Goal: Information Seeking & Learning: Learn about a topic

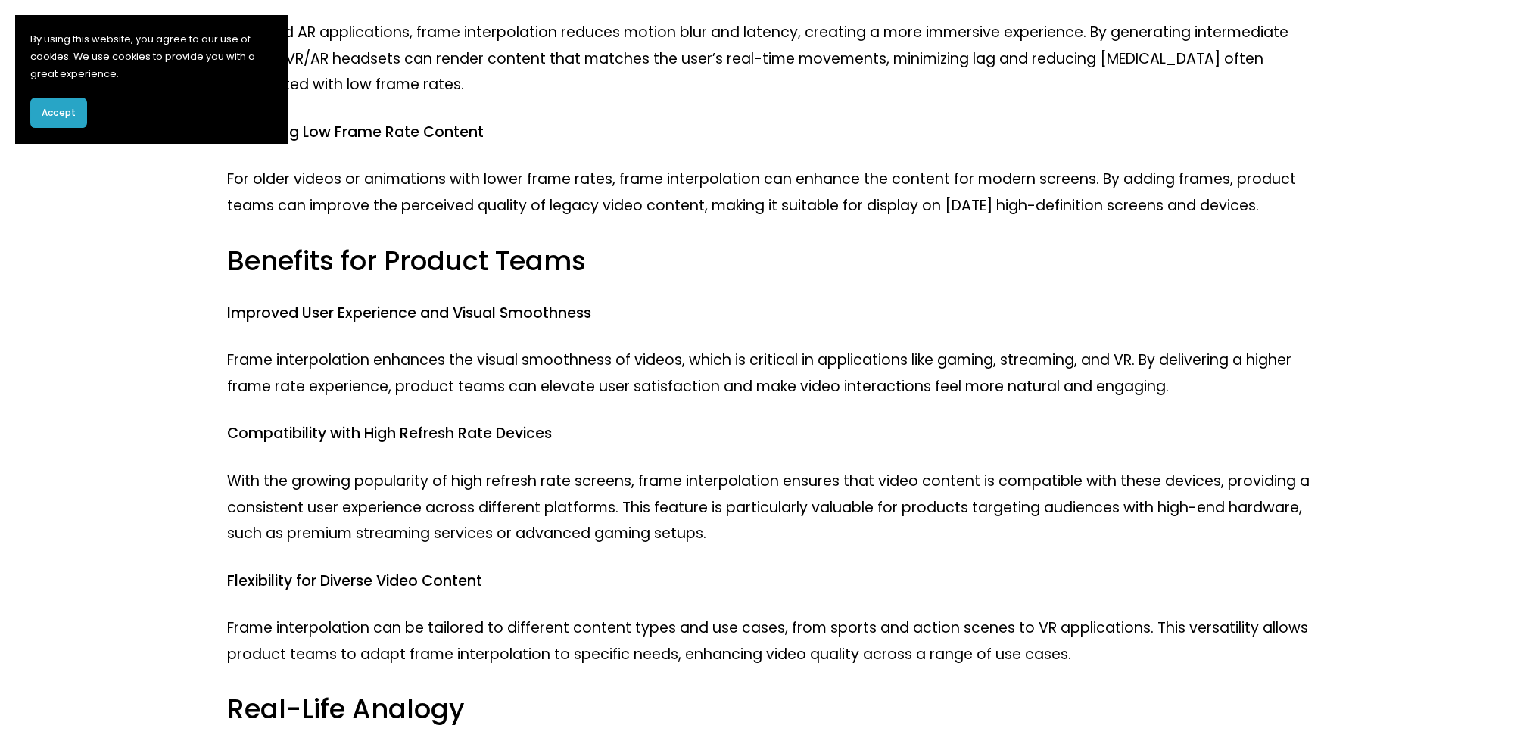
scroll to position [1665, 0]
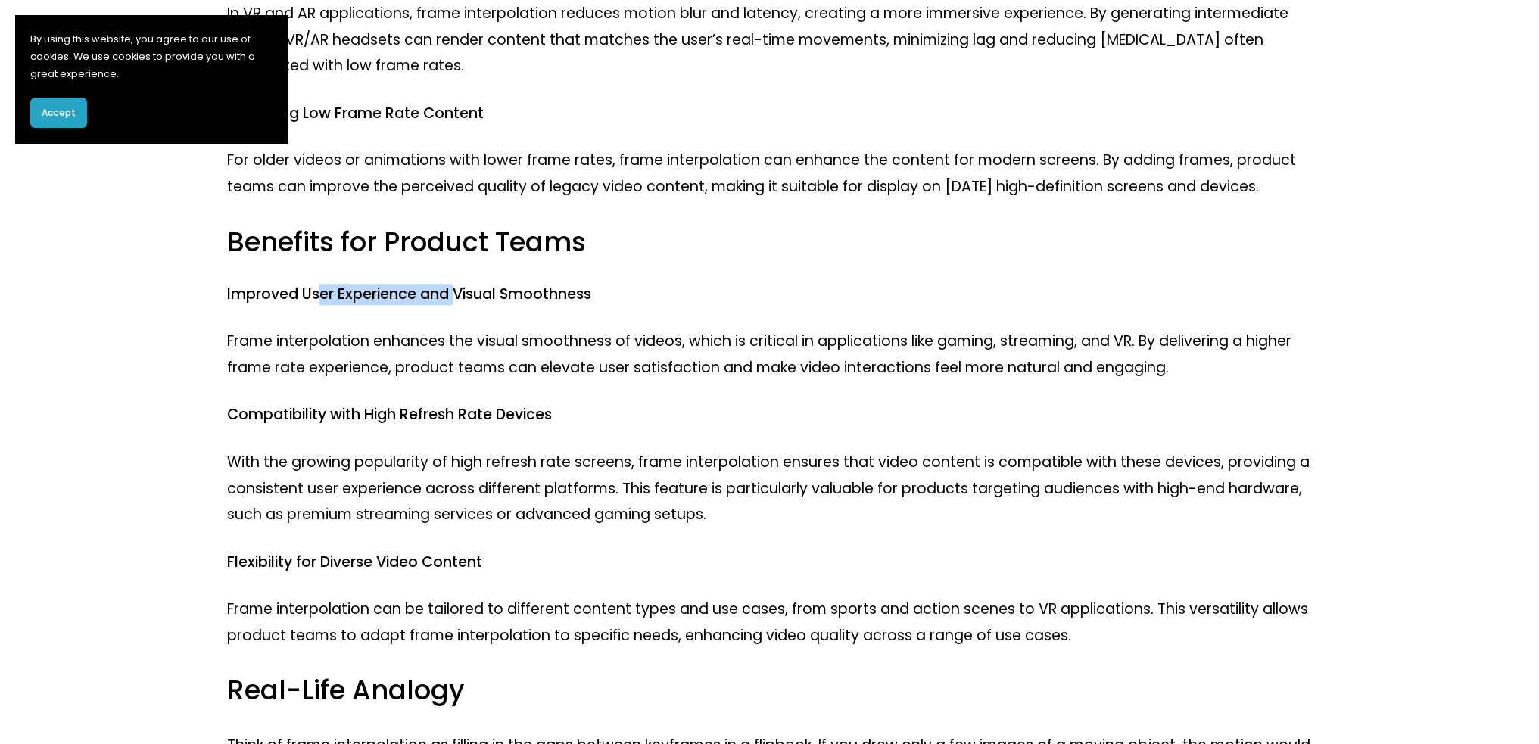
drag, startPoint x: 318, startPoint y: 290, endPoint x: 465, endPoint y: 291, distance: 146.9
click at [463, 291] on h4 "Improved User Experience and Visual Smoothness" at bounding box center [769, 295] width 1085 height 20
click at [465, 291] on h4 "Improved User Experience and Visual Smoothness" at bounding box center [769, 295] width 1085 height 20
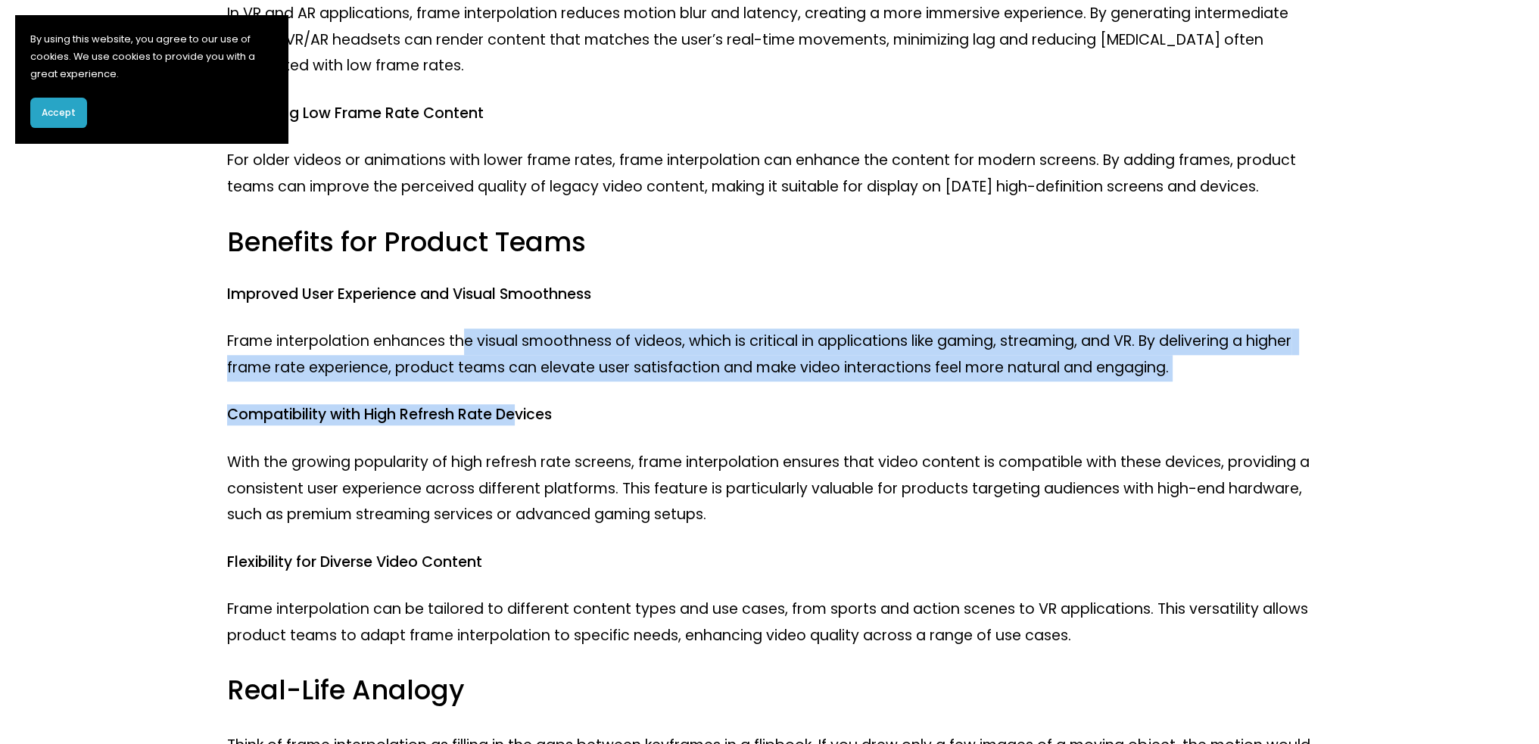
drag, startPoint x: 475, startPoint y: 323, endPoint x: 522, endPoint y: 385, distance: 77.4
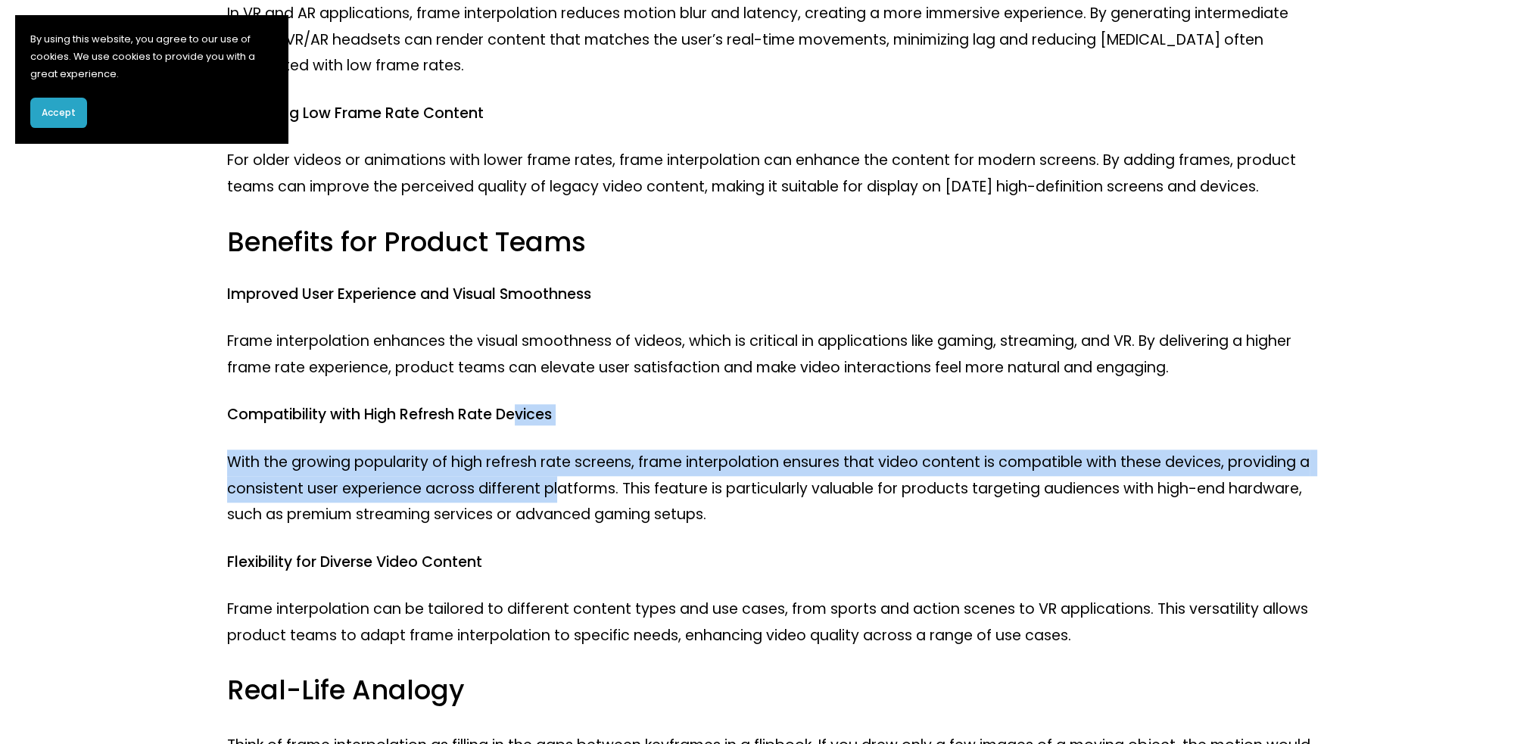
drag, startPoint x: 542, startPoint y: 472, endPoint x: 561, endPoint y: 485, distance: 22.9
click at [561, 485] on p "With the growing popularity of high refresh rate screens, frame interpolation e…" at bounding box center [769, 489] width 1085 height 79
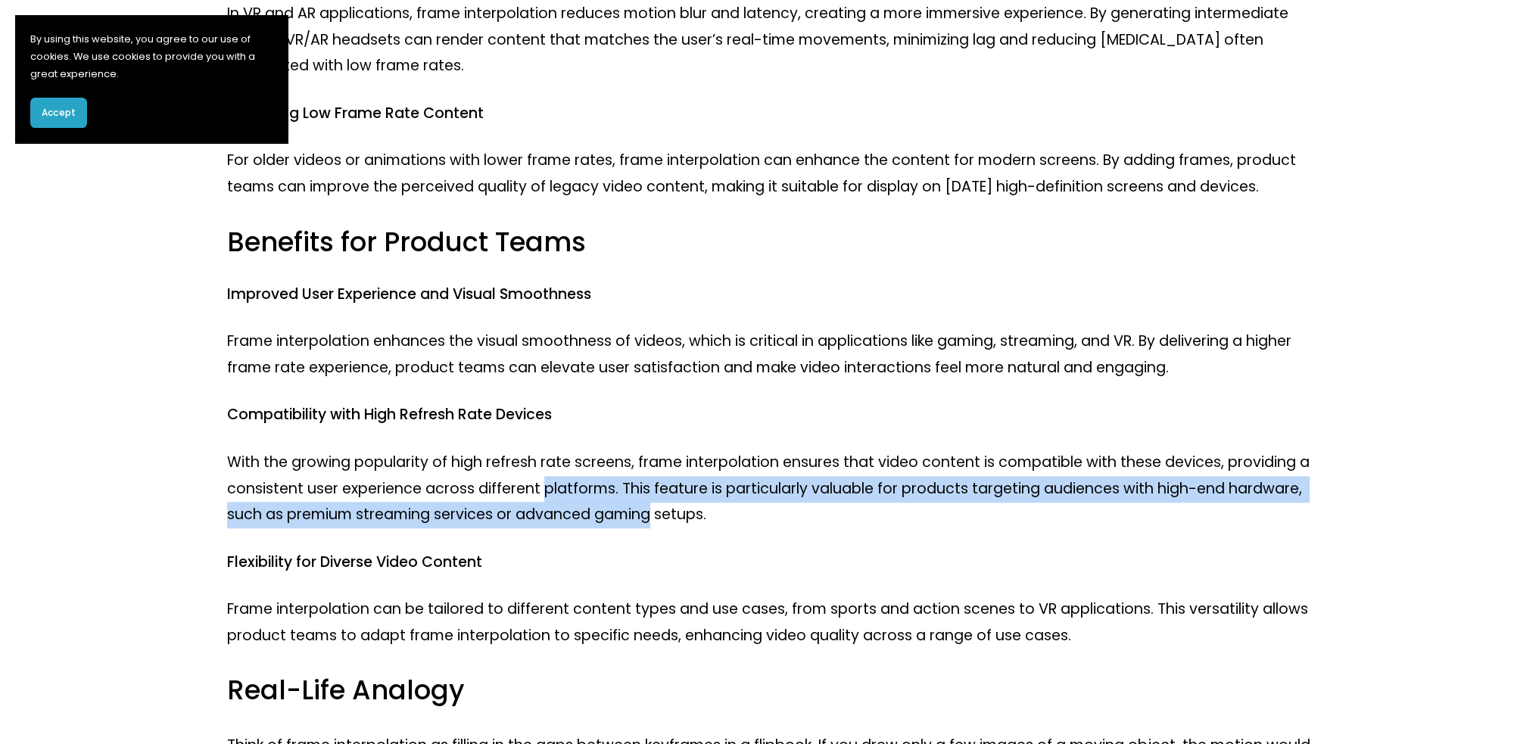
drag, startPoint x: 651, startPoint y: 513, endPoint x: 485, endPoint y: 488, distance: 168.3
click at [507, 492] on p "With the growing popularity of high refresh rate screens, frame interpolation e…" at bounding box center [769, 489] width 1085 height 79
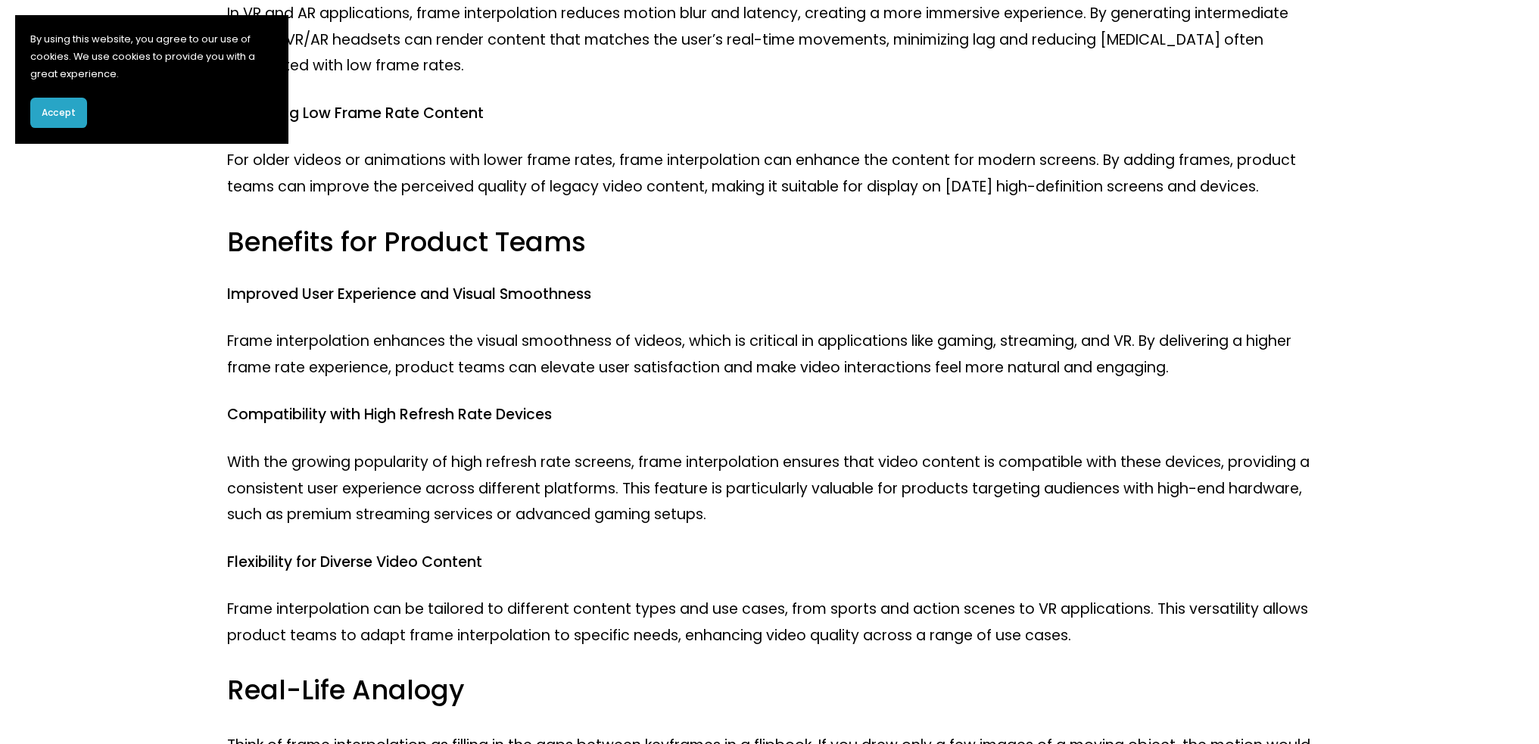
click at [485, 488] on p "With the growing popularity of high refresh rate screens, frame interpolation e…" at bounding box center [769, 489] width 1085 height 79
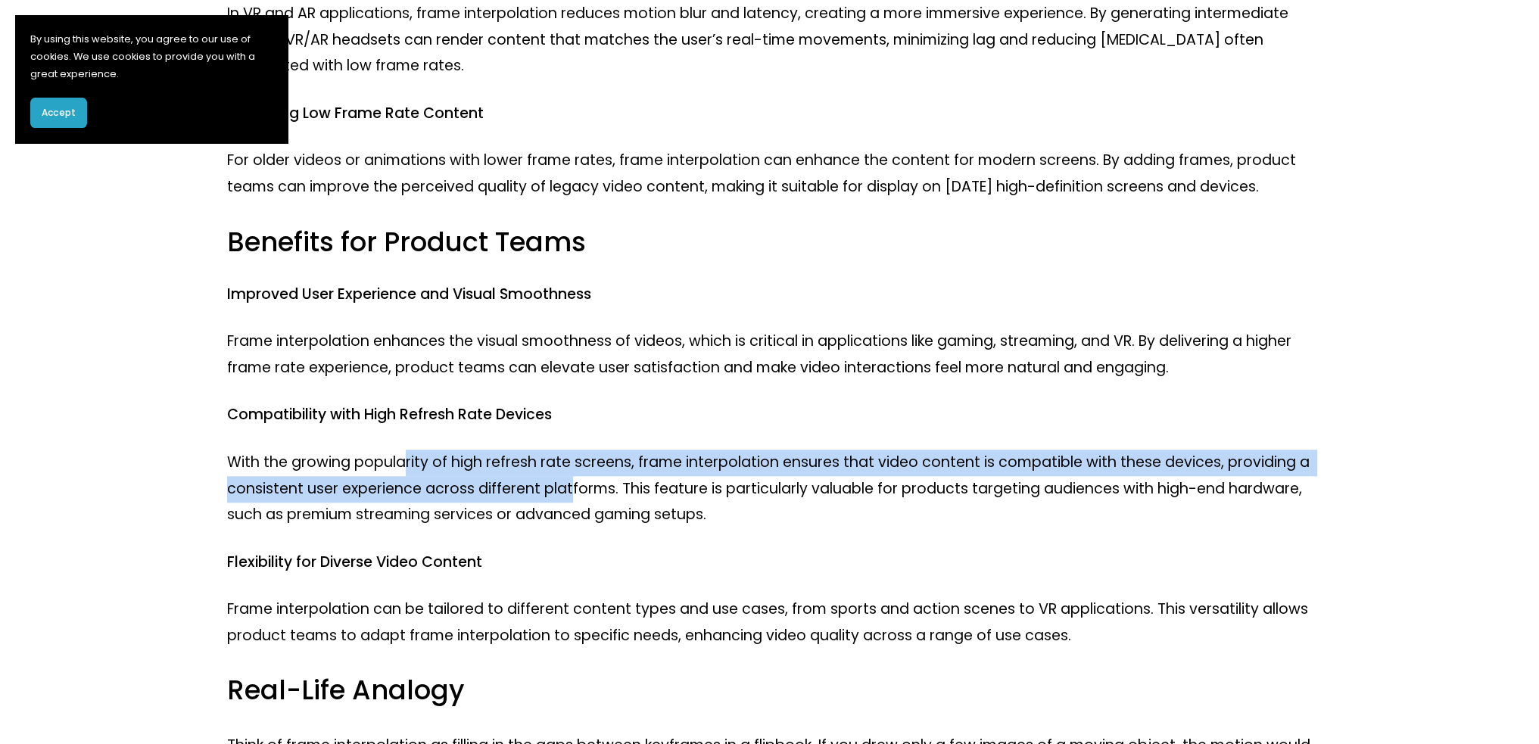
drag, startPoint x: 402, startPoint y: 453, endPoint x: 572, endPoint y: 496, distance: 174.8
click at [569, 496] on p "With the growing popularity of high refresh rate screens, frame interpolation e…" at bounding box center [769, 489] width 1085 height 79
click at [572, 496] on p "With the growing popularity of high refresh rate screens, frame interpolation e…" at bounding box center [769, 489] width 1085 height 79
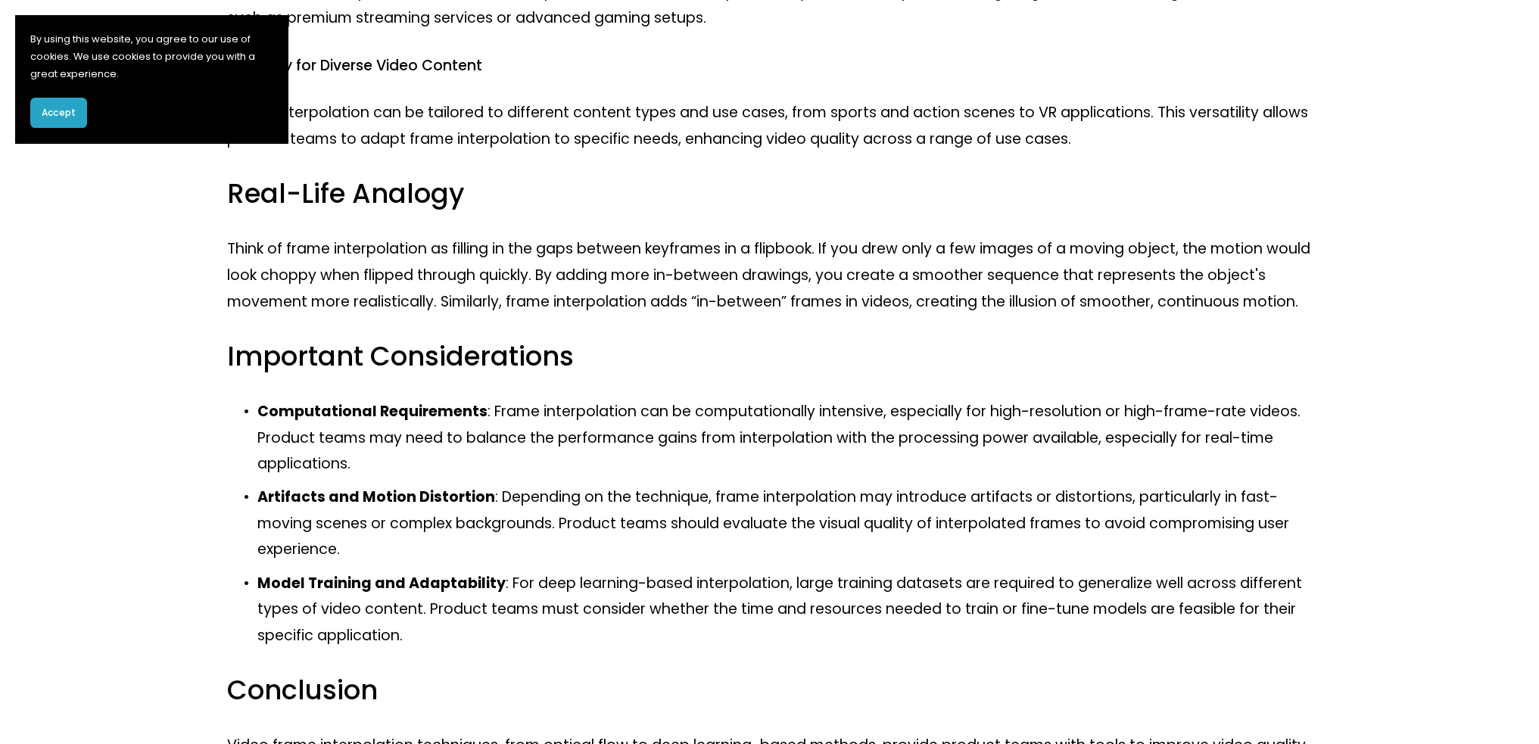
scroll to position [2195, 0]
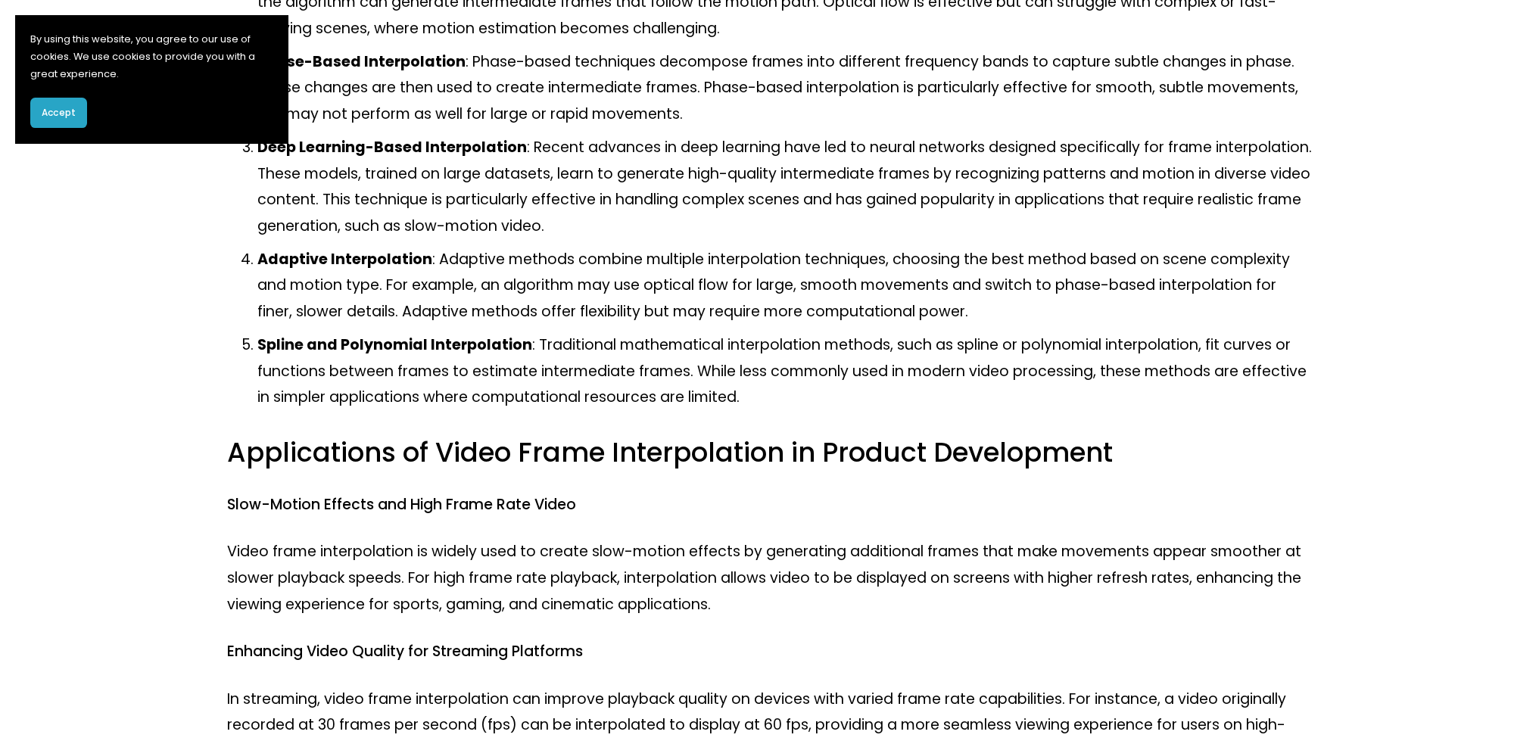
scroll to position [606, 0]
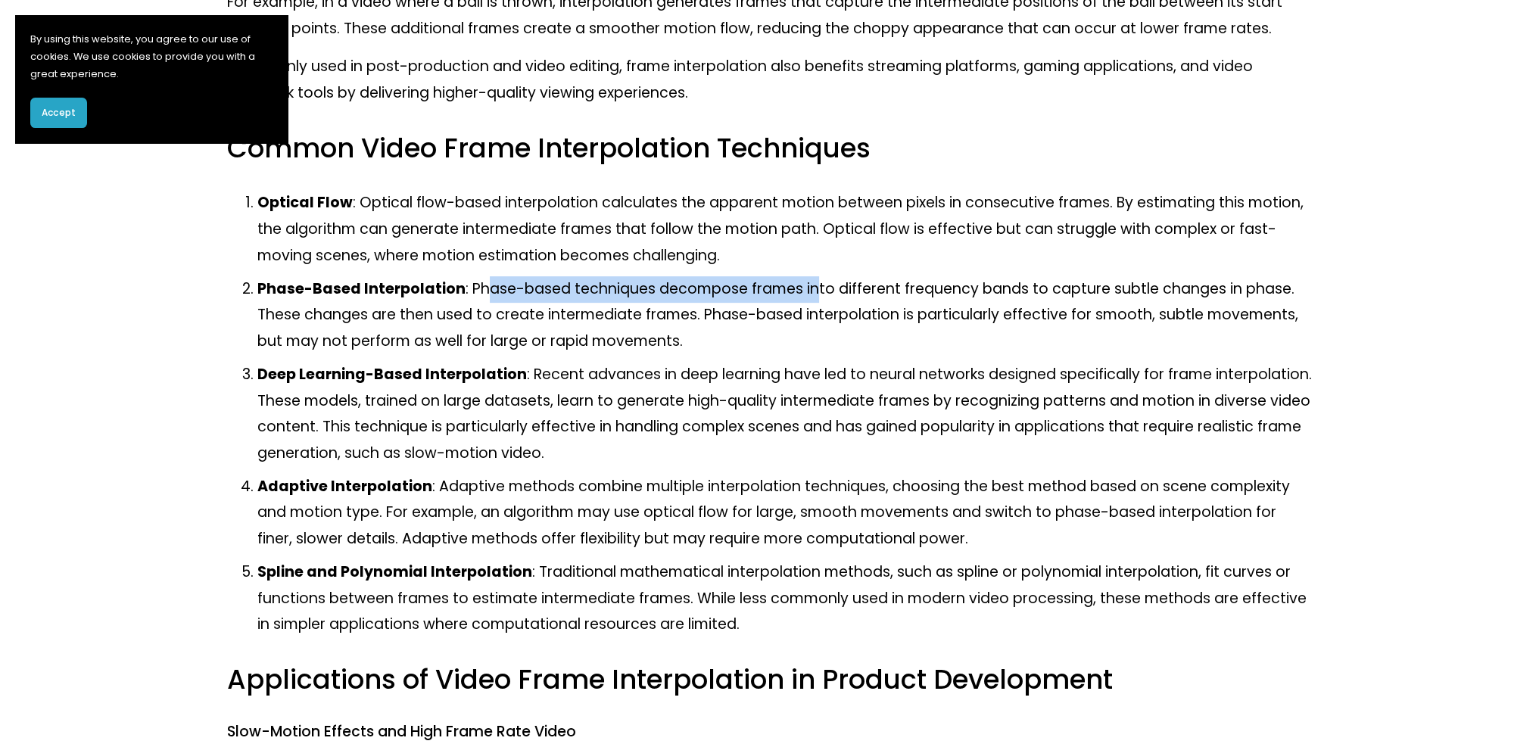
drag, startPoint x: 485, startPoint y: 291, endPoint x: 809, endPoint y: 301, distance: 323.4
click at [809, 301] on p "Phase-Based Interpolation : Phase-based techniques decompose frames into differ…" at bounding box center [784, 315] width 1055 height 79
drag, startPoint x: 736, startPoint y: 301, endPoint x: 687, endPoint y: 298, distance: 48.6
click at [693, 298] on p "Phase-Based Interpolation : Phase-based techniques decompose frames into differ…" at bounding box center [784, 315] width 1055 height 79
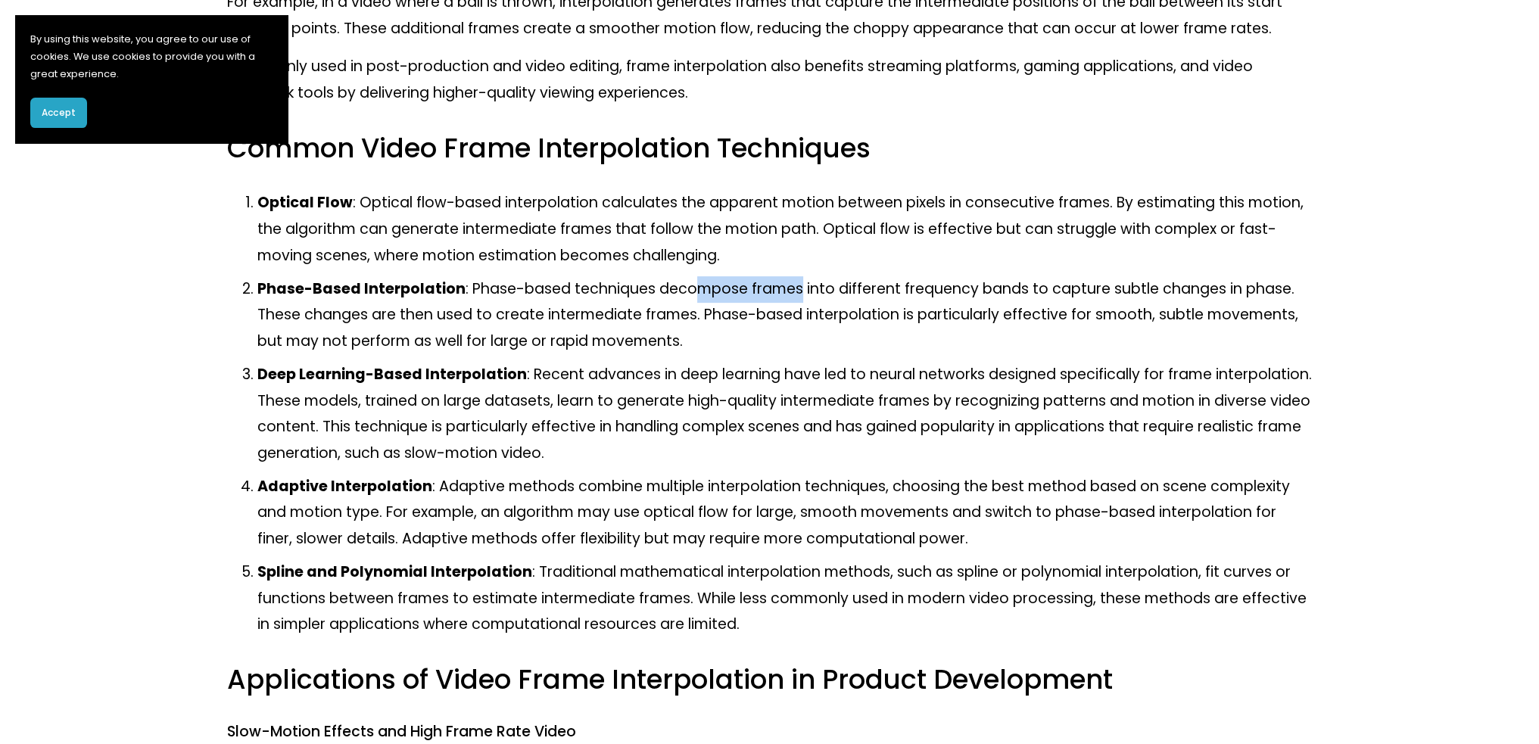
click at [687, 298] on p "Phase-Based Interpolation : Phase-based techniques decompose frames into differ…" at bounding box center [784, 315] width 1055 height 79
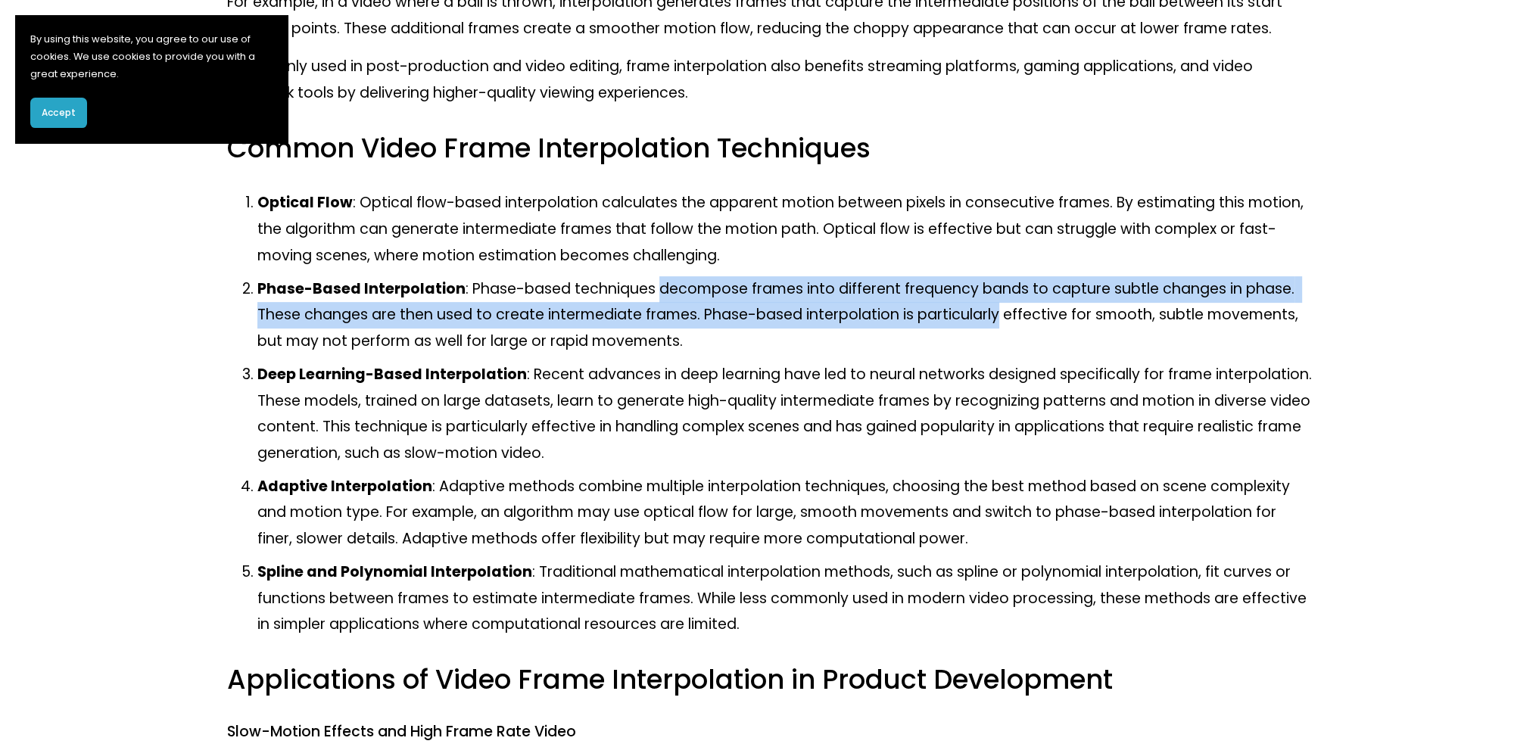
drag, startPoint x: 687, startPoint y: 298, endPoint x: 959, endPoint y: 304, distance: 271.9
click at [959, 304] on p "Phase-Based Interpolation : Phase-based techniques decompose frames into differ…" at bounding box center [784, 315] width 1055 height 79
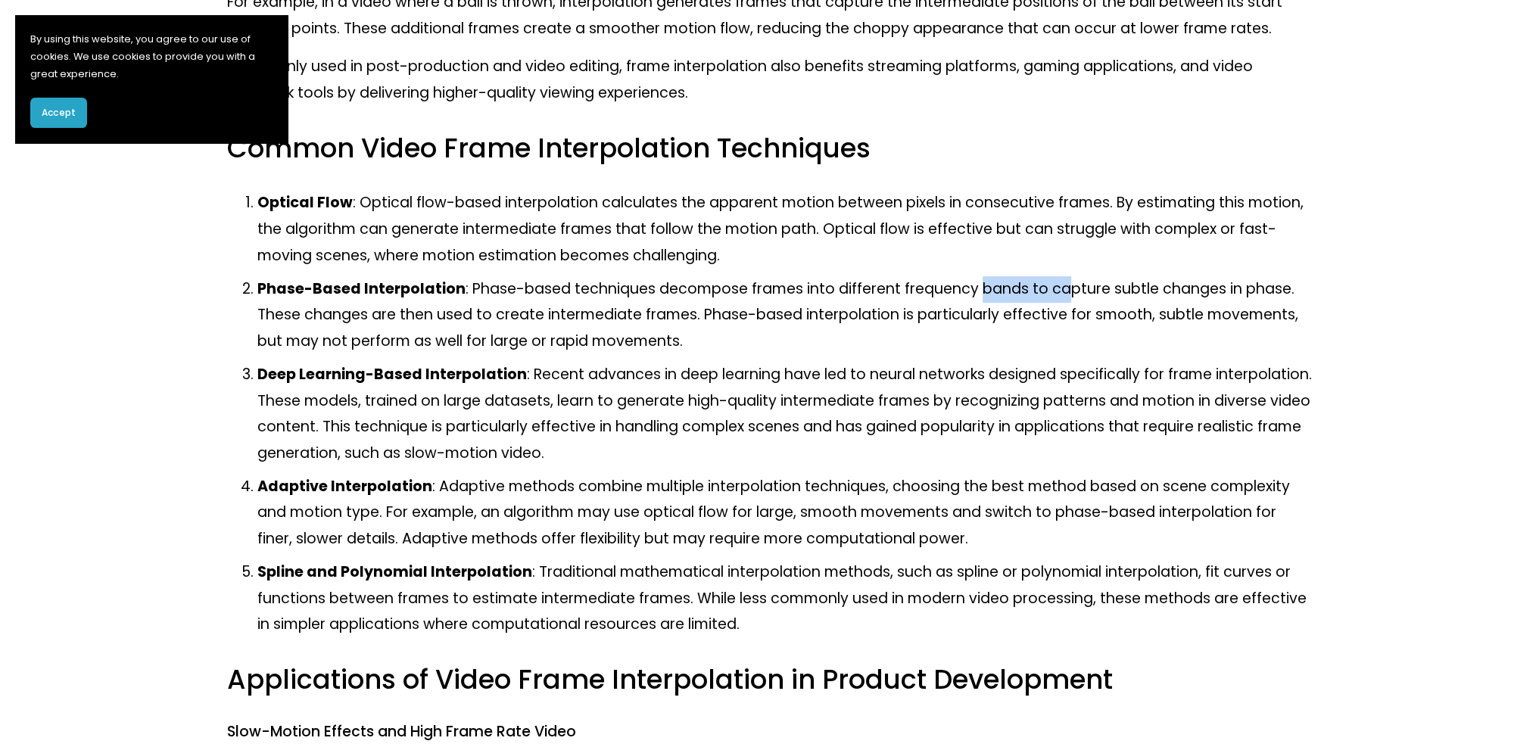
drag, startPoint x: 1029, startPoint y: 293, endPoint x: 1077, endPoint y: 294, distance: 47.7
click at [1075, 294] on p "Phase-Based Interpolation : Phase-based techniques decompose frames into differ…" at bounding box center [784, 315] width 1055 height 79
click at [1077, 294] on p "Phase-Based Interpolation : Phase-based techniques decompose frames into differ…" at bounding box center [784, 315] width 1055 height 79
drag, startPoint x: 1077, startPoint y: 294, endPoint x: 1199, endPoint y: 299, distance: 122.8
click at [1199, 299] on p "Phase-Based Interpolation : Phase-based techniques decompose frames into differ…" at bounding box center [784, 315] width 1055 height 79
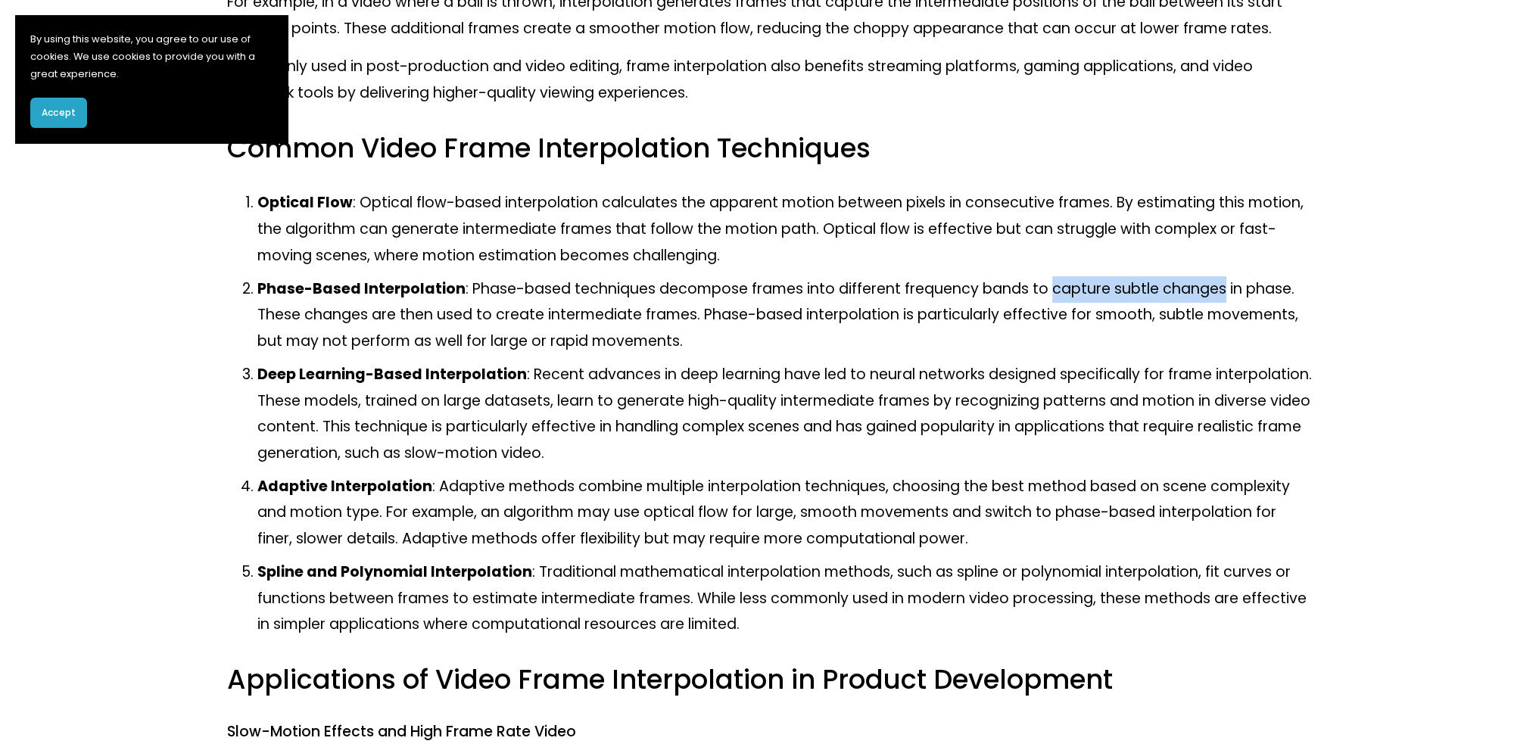
click at [1199, 299] on p "Phase-Based Interpolation : Phase-based techniques decompose frames into differ…" at bounding box center [784, 315] width 1055 height 79
drag, startPoint x: 1142, startPoint y: 292, endPoint x: 1219, endPoint y: 301, distance: 76.9
click at [1219, 301] on p "Phase-Based Interpolation : Phase-based techniques decompose frames into differ…" at bounding box center [784, 315] width 1055 height 79
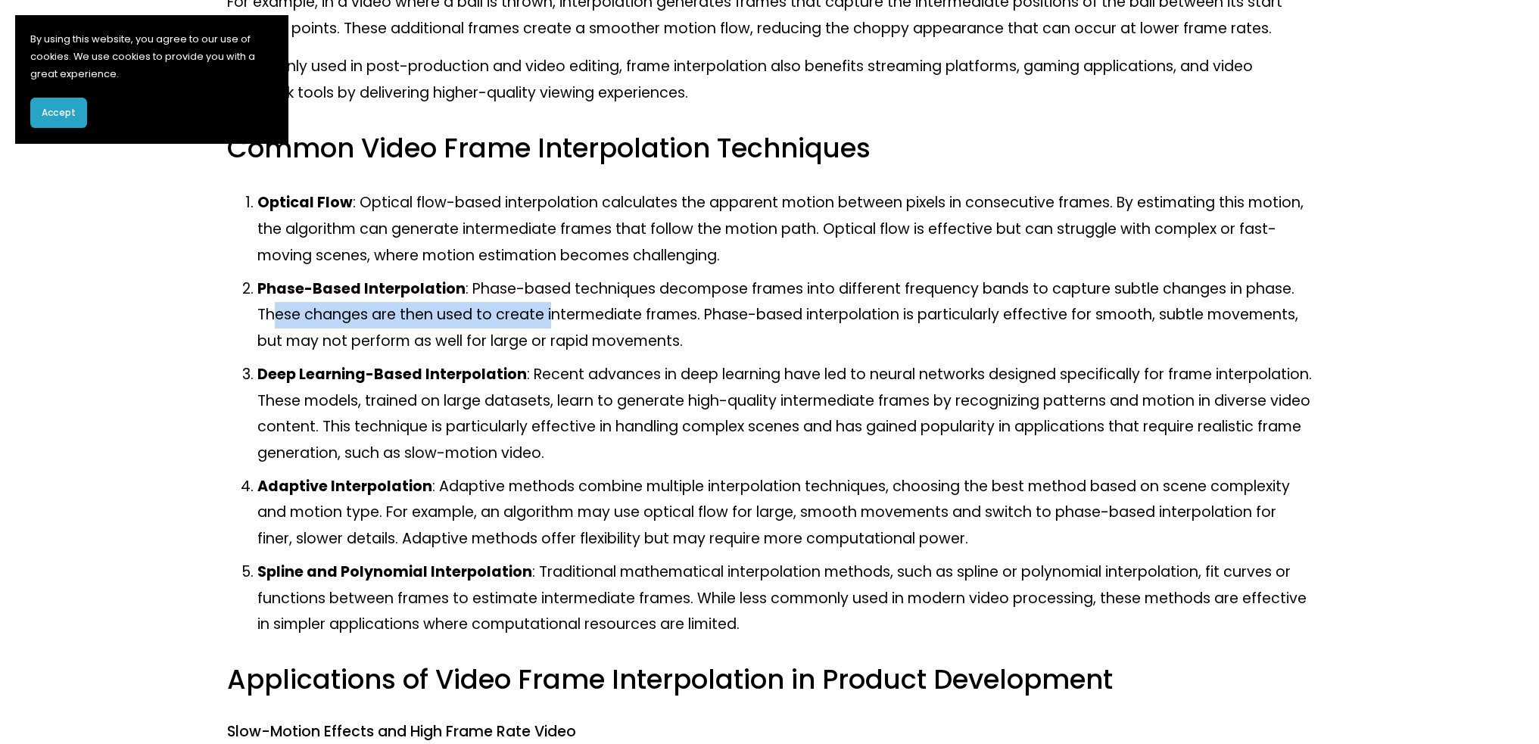
drag, startPoint x: 413, startPoint y: 314, endPoint x: 553, endPoint y: 313, distance: 140.1
click at [553, 313] on p "Phase-Based Interpolation : Phase-based techniques decompose frames into differ…" at bounding box center [784, 315] width 1055 height 79
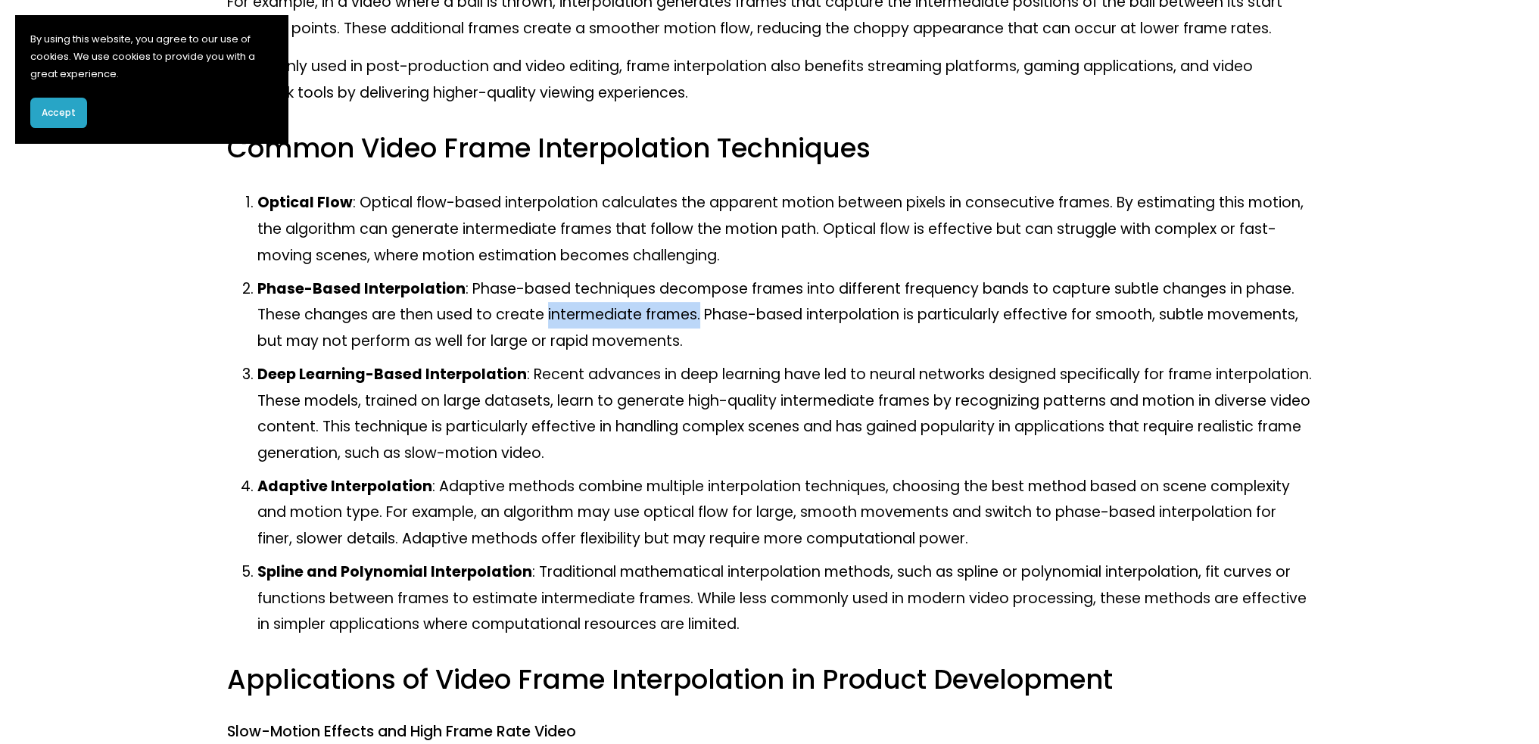
drag, startPoint x: 553, startPoint y: 313, endPoint x: 697, endPoint y: 321, distance: 144.8
click at [697, 321] on p "Phase-Based Interpolation : Phase-based techniques decompose frames into differ…" at bounding box center [784, 315] width 1055 height 79
click at [690, 322] on p "Phase-Based Interpolation : Phase-based techniques decompose frames into differ…" at bounding box center [784, 315] width 1055 height 79
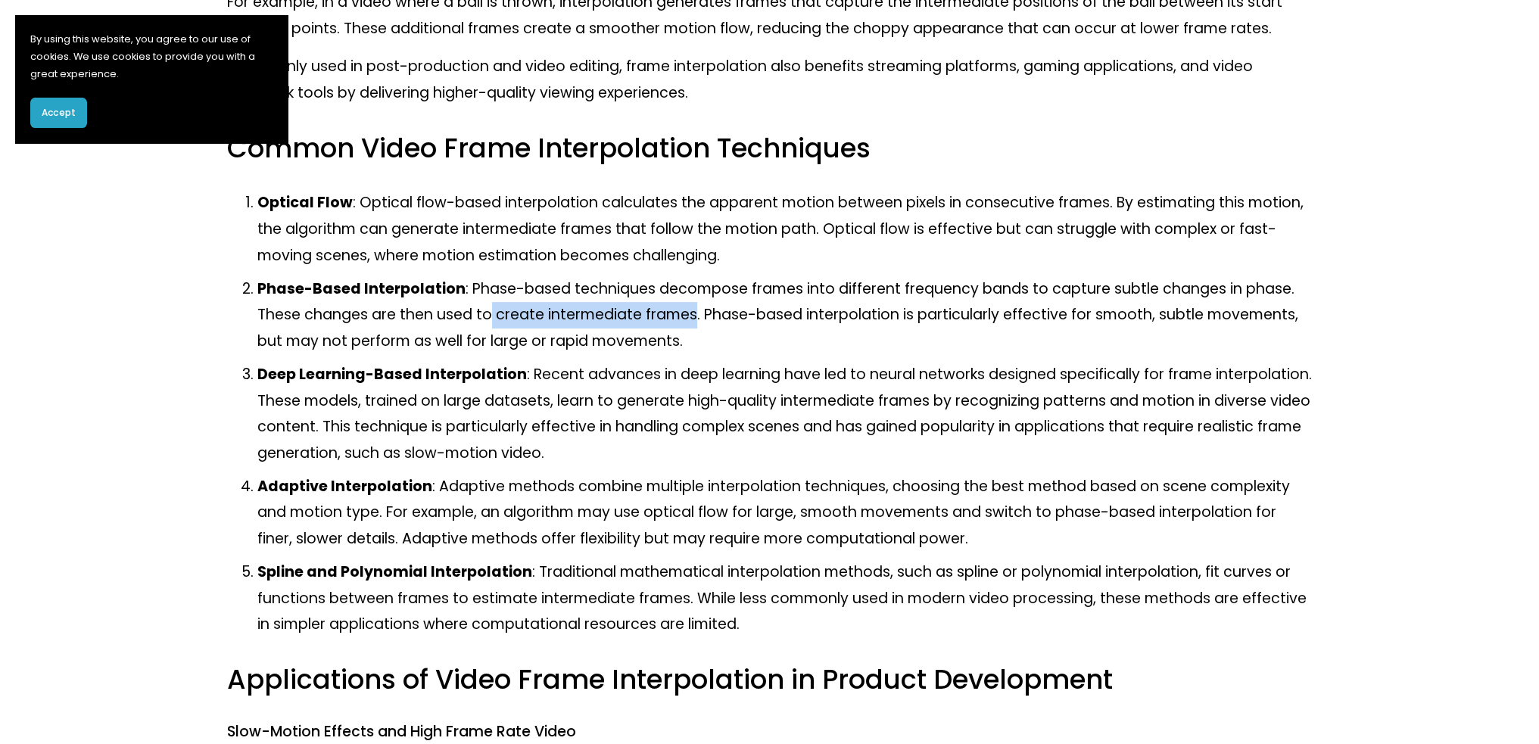
drag, startPoint x: 696, startPoint y: 318, endPoint x: 488, endPoint y: 318, distance: 207.4
click at [488, 318] on p "Phase-Based Interpolation : Phase-based techniques decompose frames into differ…" at bounding box center [784, 315] width 1055 height 79
drag, startPoint x: 488, startPoint y: 318, endPoint x: 634, endPoint y: 325, distance: 145.5
click at [630, 325] on p "Phase-Based Interpolation : Phase-based techniques decompose frames into differ…" at bounding box center [784, 315] width 1055 height 79
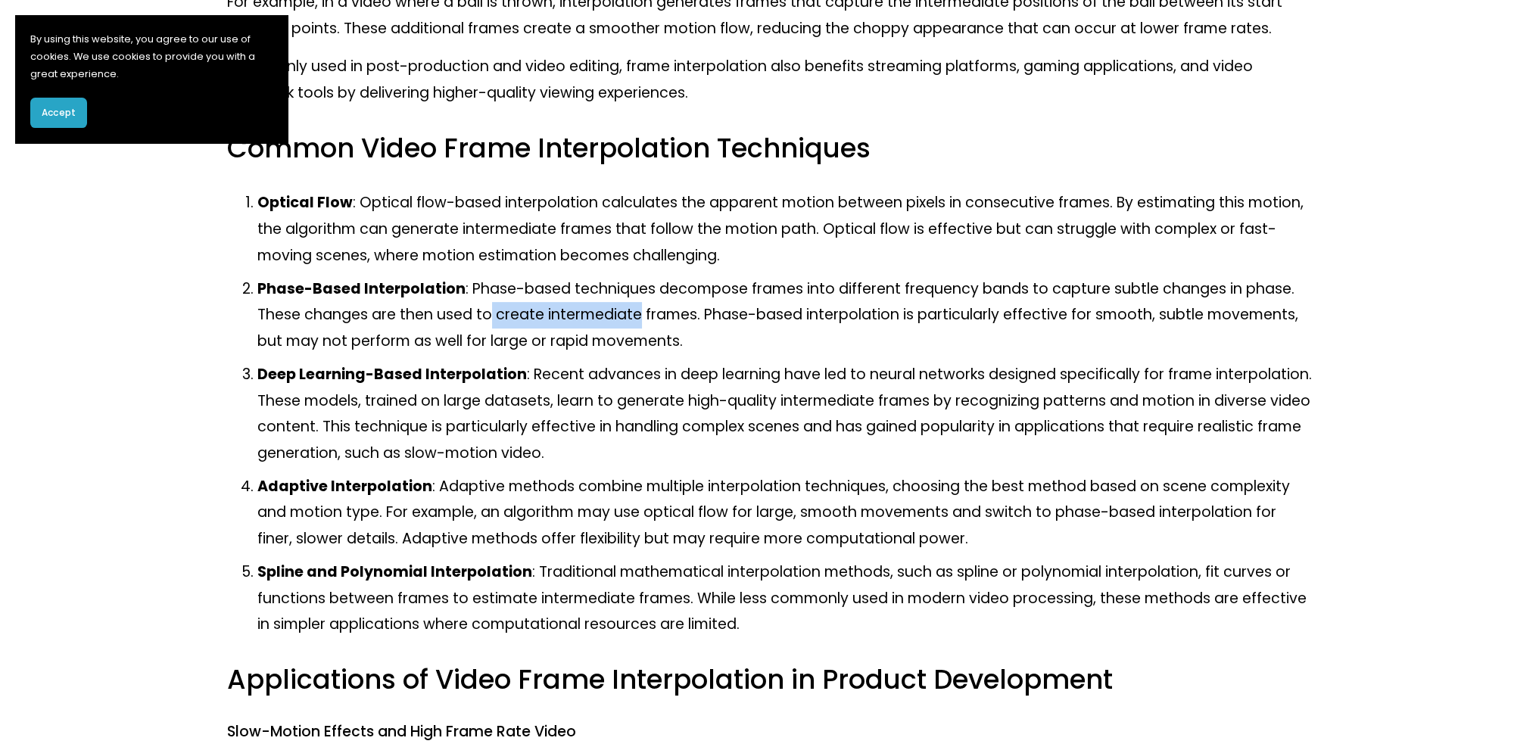
click at [634, 325] on p "Phase-Based Interpolation : Phase-based techniques decompose frames into differ…" at bounding box center [784, 315] width 1055 height 79
drag, startPoint x: 703, startPoint y: 323, endPoint x: 781, endPoint y: 323, distance: 78.7
click at [781, 323] on p "Phase-Based Interpolation : Phase-based techniques decompose frames into differ…" at bounding box center [784, 315] width 1055 height 79
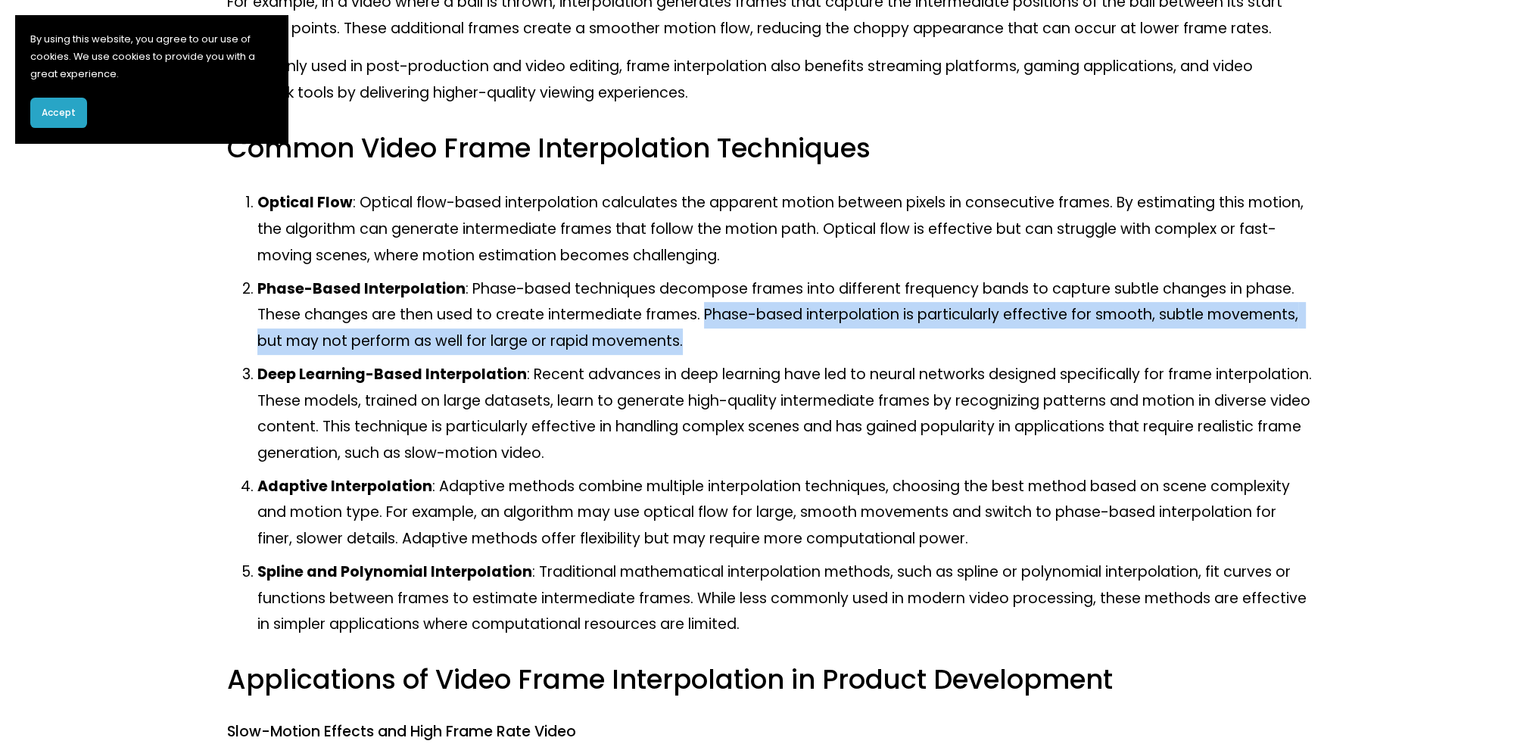
drag, startPoint x: 702, startPoint y: 312, endPoint x: 711, endPoint y: 330, distance: 20.3
click at [711, 330] on p "Phase-Based Interpolation : Phase-based techniques decompose frames into differ…" at bounding box center [784, 315] width 1055 height 79
drag, startPoint x: 711, startPoint y: 330, endPoint x: 709, endPoint y: 318, distance: 12.2
click at [709, 318] on p "Phase-Based Interpolation : Phase-based techniques decompose frames into differ…" at bounding box center [784, 315] width 1055 height 79
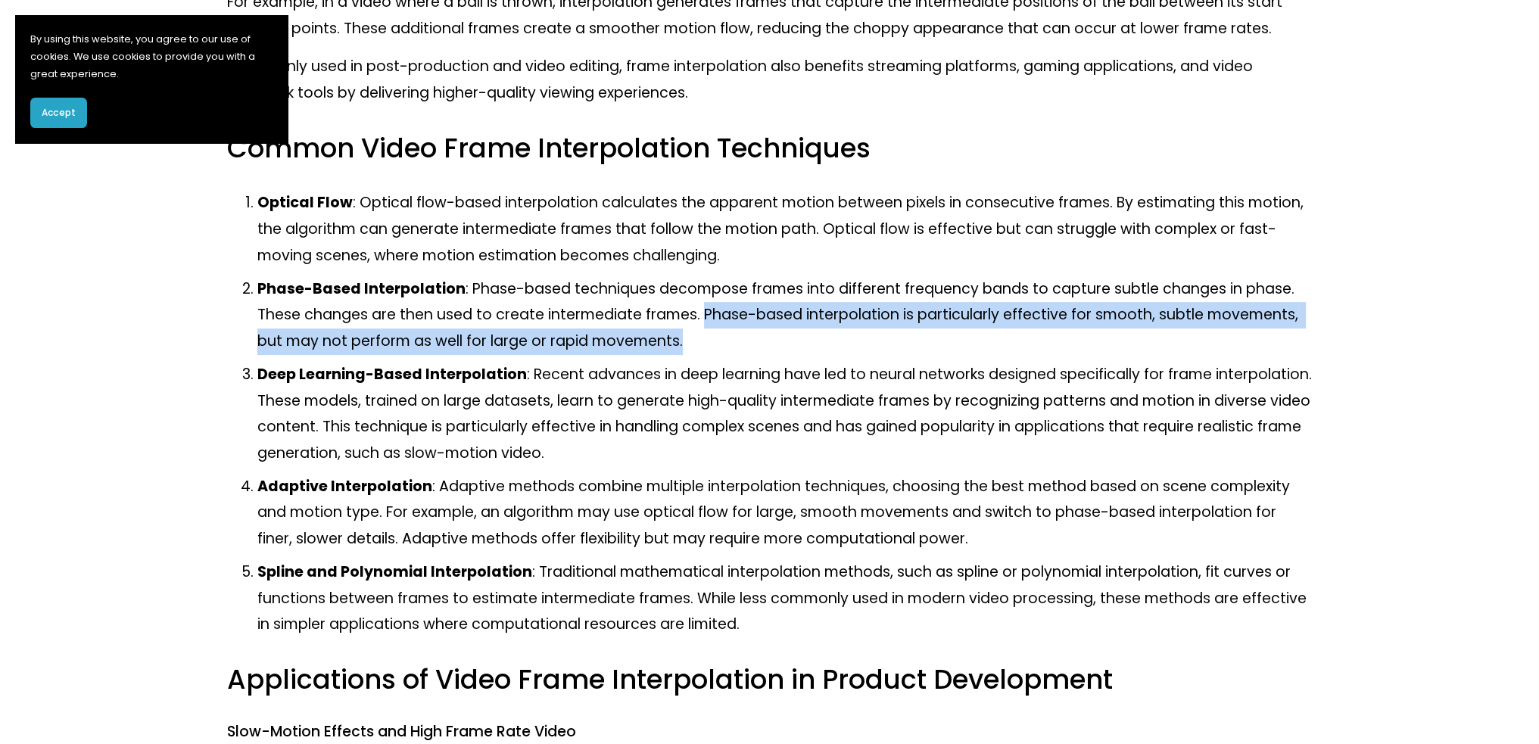
click at [709, 318] on p "Phase-Based Interpolation : Phase-based techniques decompose frames into differ…" at bounding box center [784, 315] width 1055 height 79
drag, startPoint x: 709, startPoint y: 318, endPoint x: 712, endPoint y: 334, distance: 16.1
click at [712, 334] on p "Phase-Based Interpolation : Phase-based techniques decompose frames into differ…" at bounding box center [784, 315] width 1055 height 79
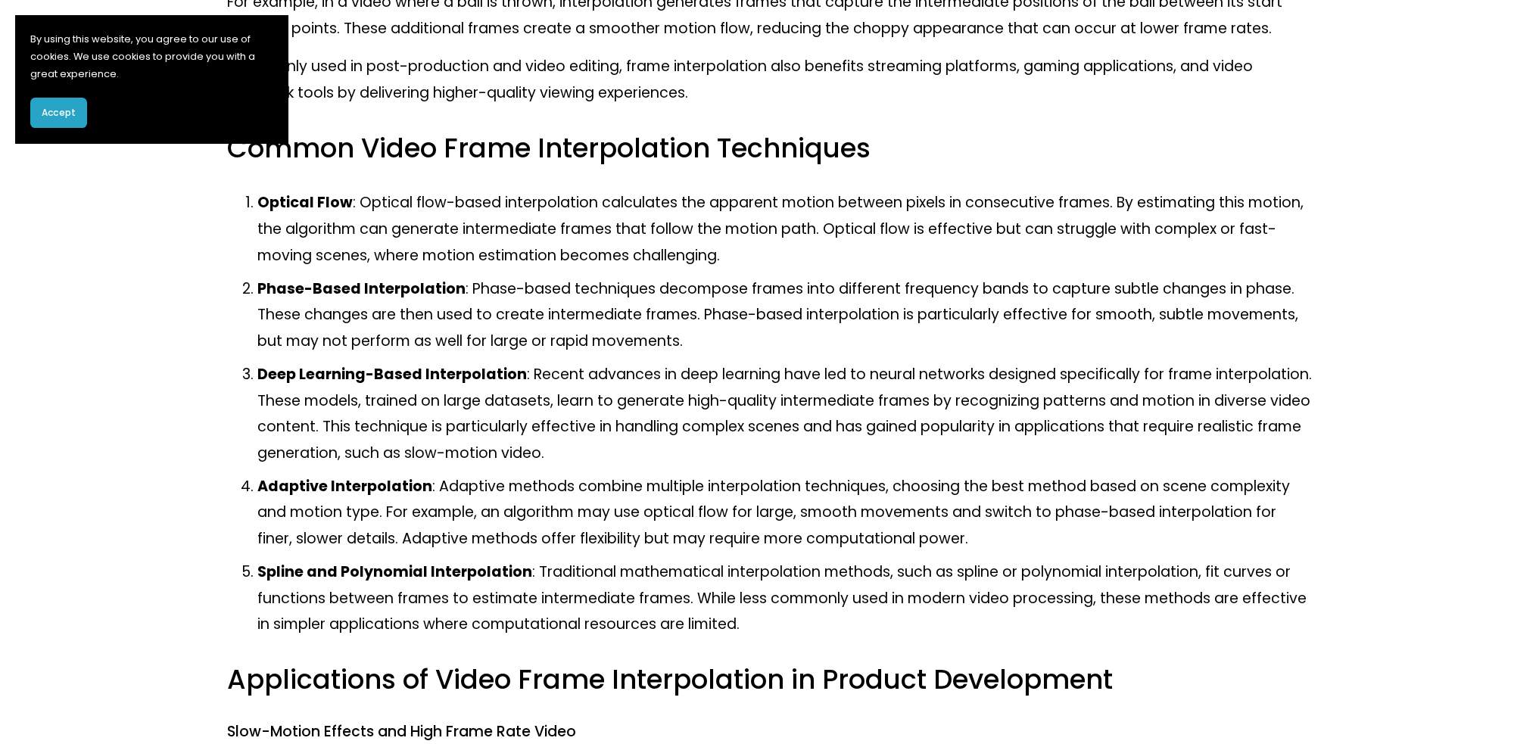
drag, startPoint x: 712, startPoint y: 324, endPoint x: 709, endPoint y: 315, distance: 9.6
click at [709, 315] on p "Phase-Based Interpolation : Phase-based techniques decompose frames into differ…" at bounding box center [784, 315] width 1055 height 79
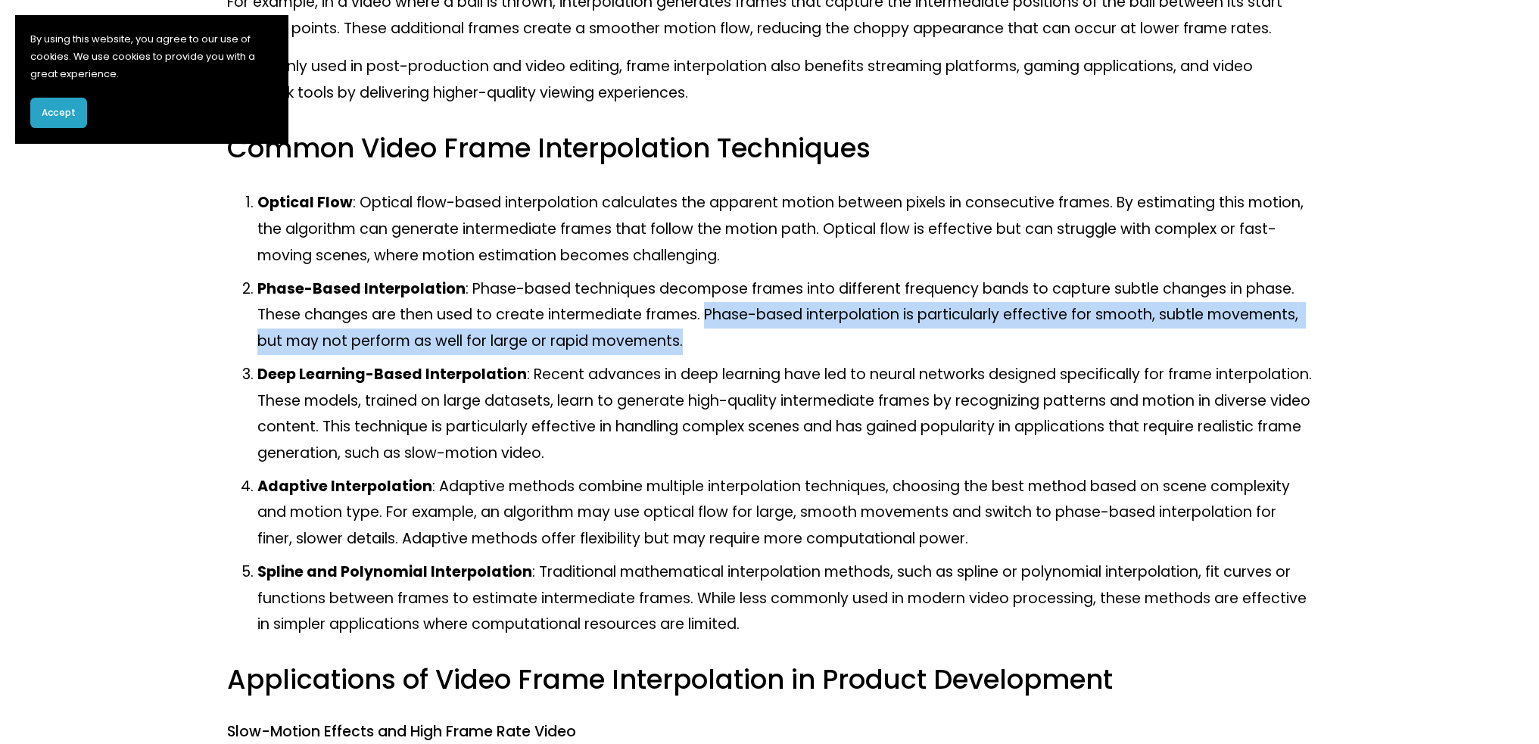
drag, startPoint x: 703, startPoint y: 314, endPoint x: 703, endPoint y: 343, distance: 28.8
click at [703, 343] on p "Phase-Based Interpolation : Phase-based techniques decompose frames into differ…" at bounding box center [784, 315] width 1055 height 79
drag, startPoint x: 703, startPoint y: 315, endPoint x: 756, endPoint y: 341, distance: 59.2
click at [756, 341] on p "Phase-Based Interpolation : Phase-based techniques decompose frames into differ…" at bounding box center [784, 315] width 1055 height 79
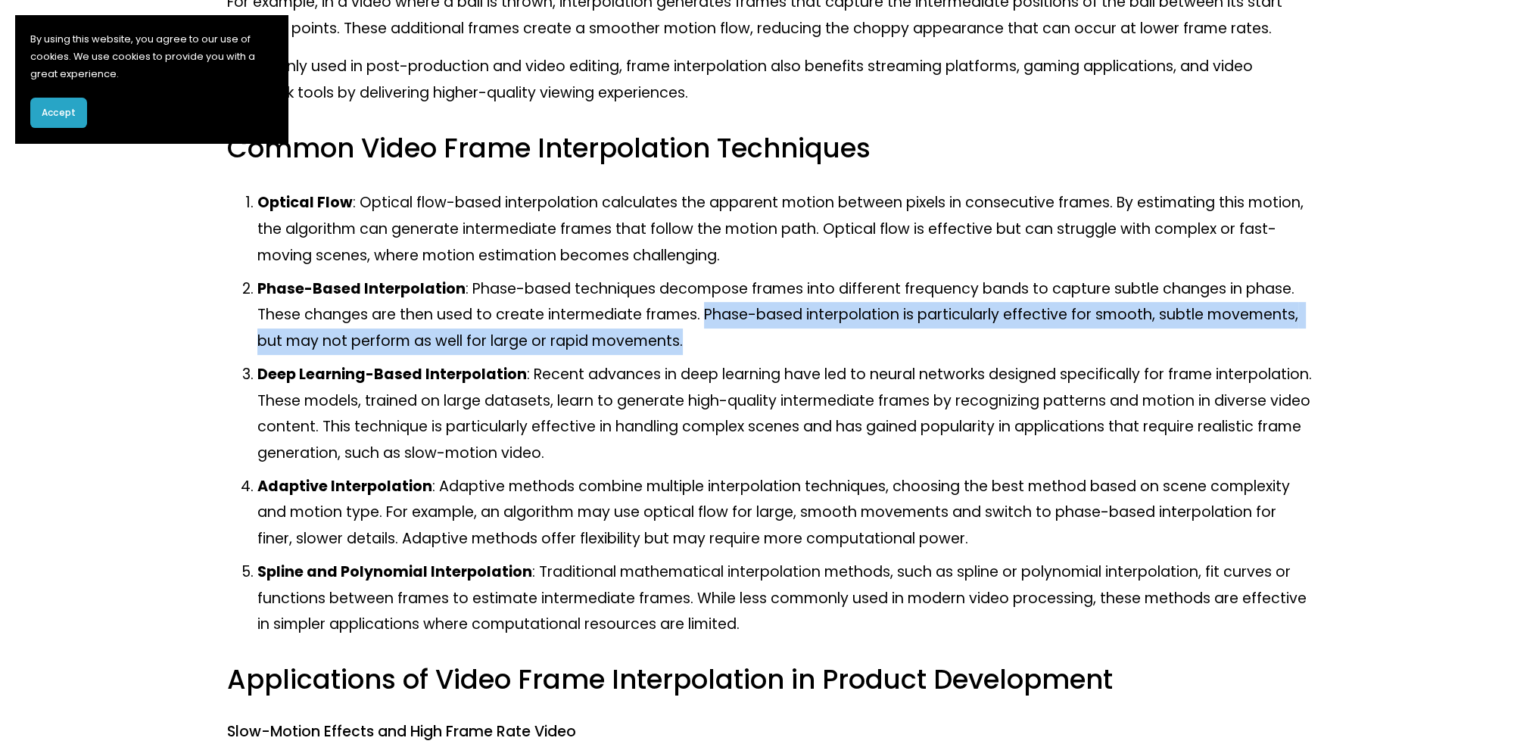
click at [756, 341] on p "Phase-Based Interpolation : Phase-based techniques decompose frames into differ…" at bounding box center [784, 315] width 1055 height 79
drag, startPoint x: 756, startPoint y: 341, endPoint x: 716, endPoint y: 305, distance: 54.1
click at [716, 305] on p "Phase-Based Interpolation : Phase-based techniques decompose frames into differ…" at bounding box center [784, 315] width 1055 height 79
drag, startPoint x: 721, startPoint y: 319, endPoint x: 749, endPoint y: 344, distance: 37.5
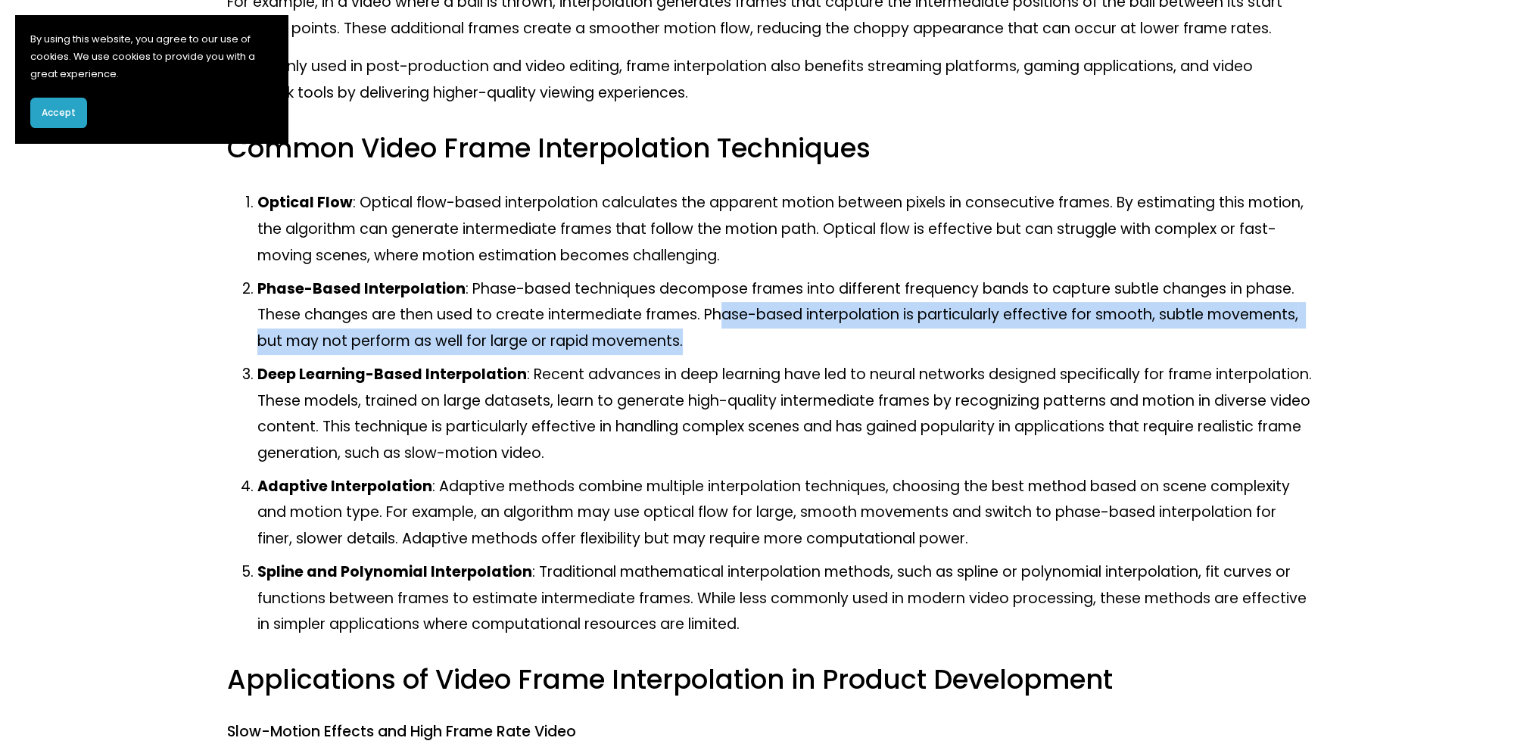
click at [749, 344] on p "Phase-Based Interpolation : Phase-based techniques decompose frames into differ…" at bounding box center [784, 315] width 1055 height 79
drag, startPoint x: 749, startPoint y: 344, endPoint x: 699, endPoint y: 317, distance: 56.9
click at [699, 317] on p "Phase-Based Interpolation : Phase-based techniques decompose frames into differ…" at bounding box center [784, 315] width 1055 height 79
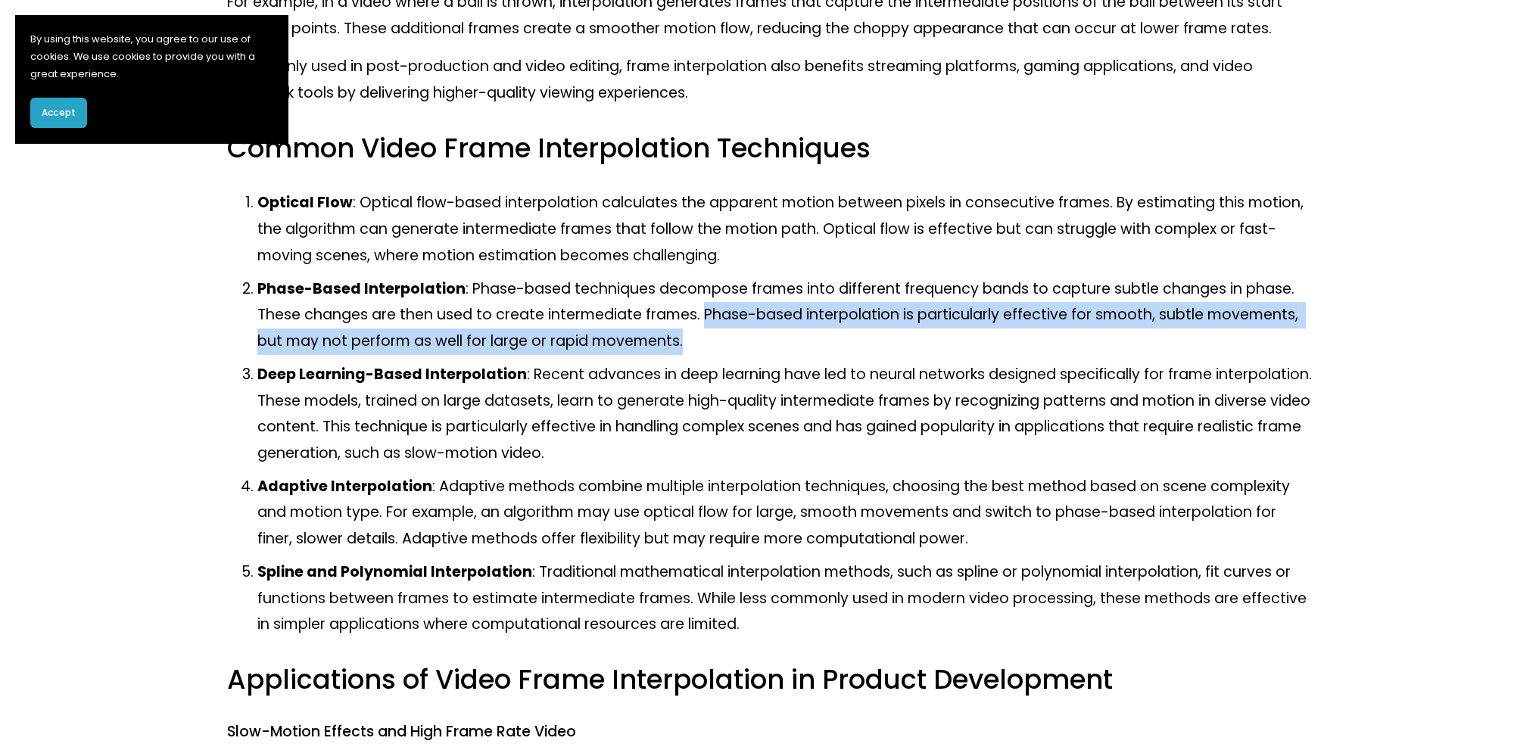
drag, startPoint x: 706, startPoint y: 317, endPoint x: 706, endPoint y: 341, distance: 24.2
click at [706, 341] on p "Phase-Based Interpolation : Phase-based techniques decompose frames into differ…" at bounding box center [784, 315] width 1055 height 79
drag, startPoint x: 706, startPoint y: 340, endPoint x: 700, endPoint y: 318, distance: 22.6
click at [700, 318] on p "Phase-Based Interpolation : Phase-based techniques decompose frames into differ…" at bounding box center [784, 315] width 1055 height 79
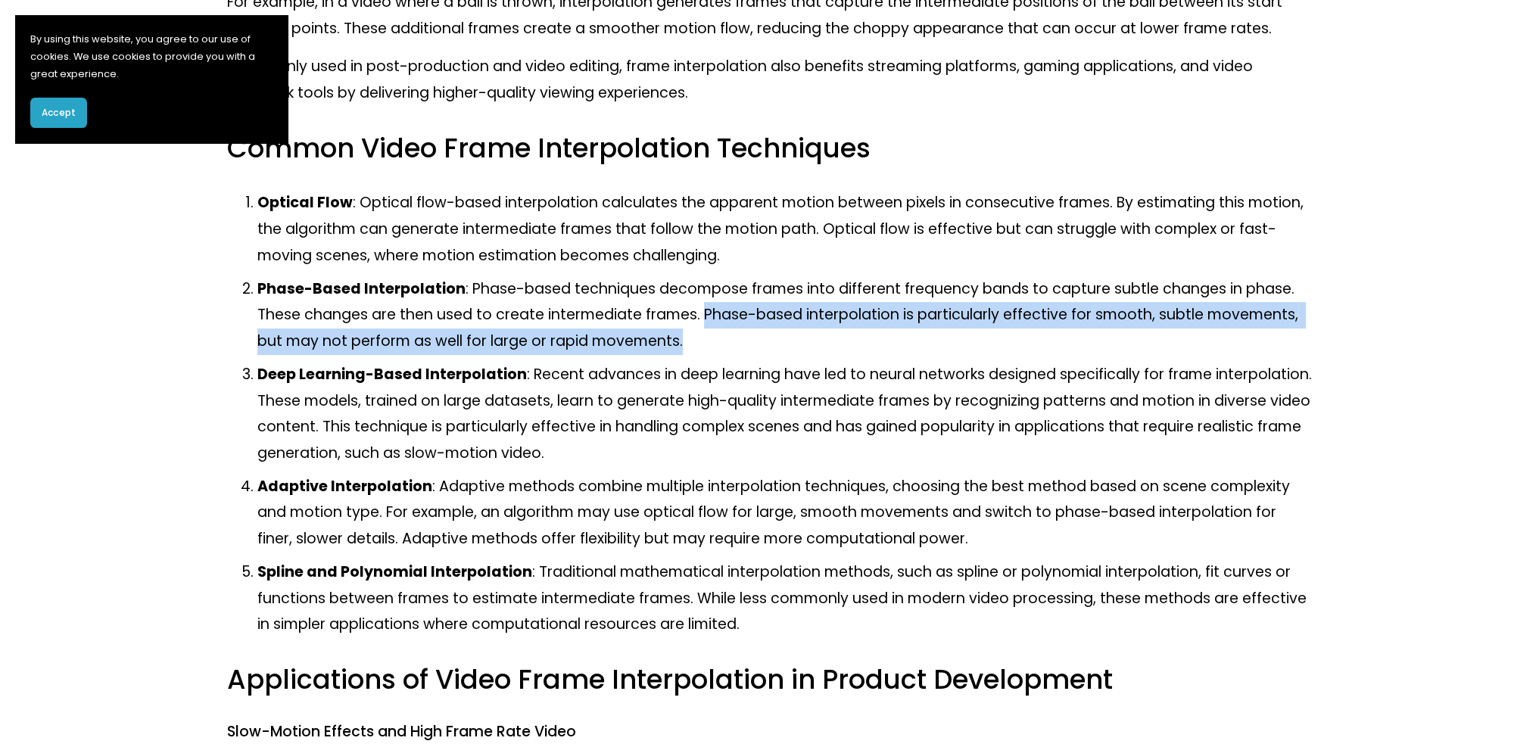
click at [700, 318] on p "Phase-Based Interpolation : Phase-based techniques decompose frames into differ…" at bounding box center [784, 315] width 1055 height 79
drag, startPoint x: 700, startPoint y: 318, endPoint x: 706, endPoint y: 338, distance: 21.1
click at [706, 338] on p "Phase-Based Interpolation : Phase-based techniques decompose frames into differ…" at bounding box center [784, 315] width 1055 height 79
drag, startPoint x: 706, startPoint y: 338, endPoint x: 706, endPoint y: 313, distance: 25.7
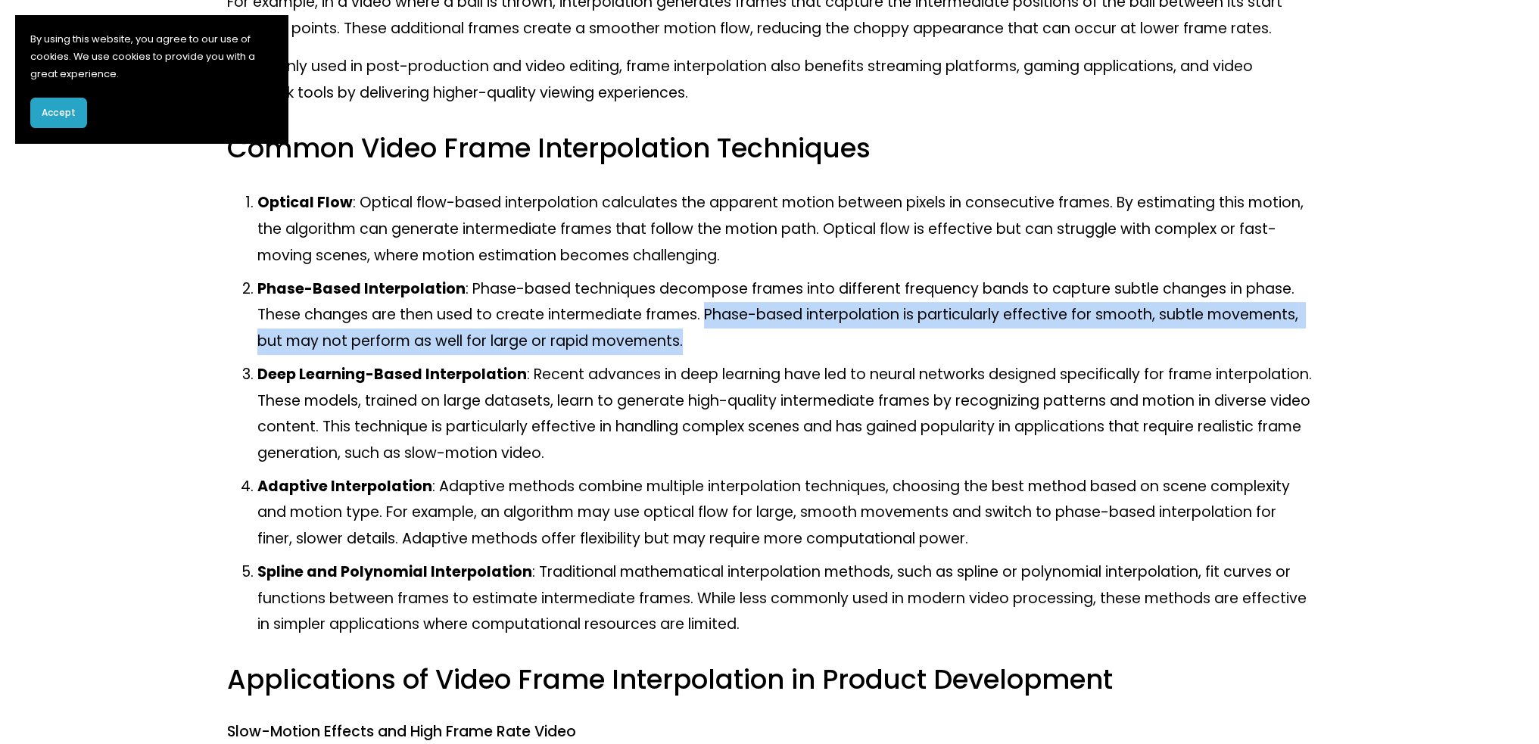
click at [706, 313] on p "Phase-Based Interpolation : Phase-based techniques decompose frames into differ…" at bounding box center [784, 315] width 1055 height 79
drag, startPoint x: 706, startPoint y: 313, endPoint x: 706, endPoint y: 351, distance: 37.9
click at [706, 351] on p "Phase-Based Interpolation : Phase-based techniques decompose frames into differ…" at bounding box center [784, 315] width 1055 height 79
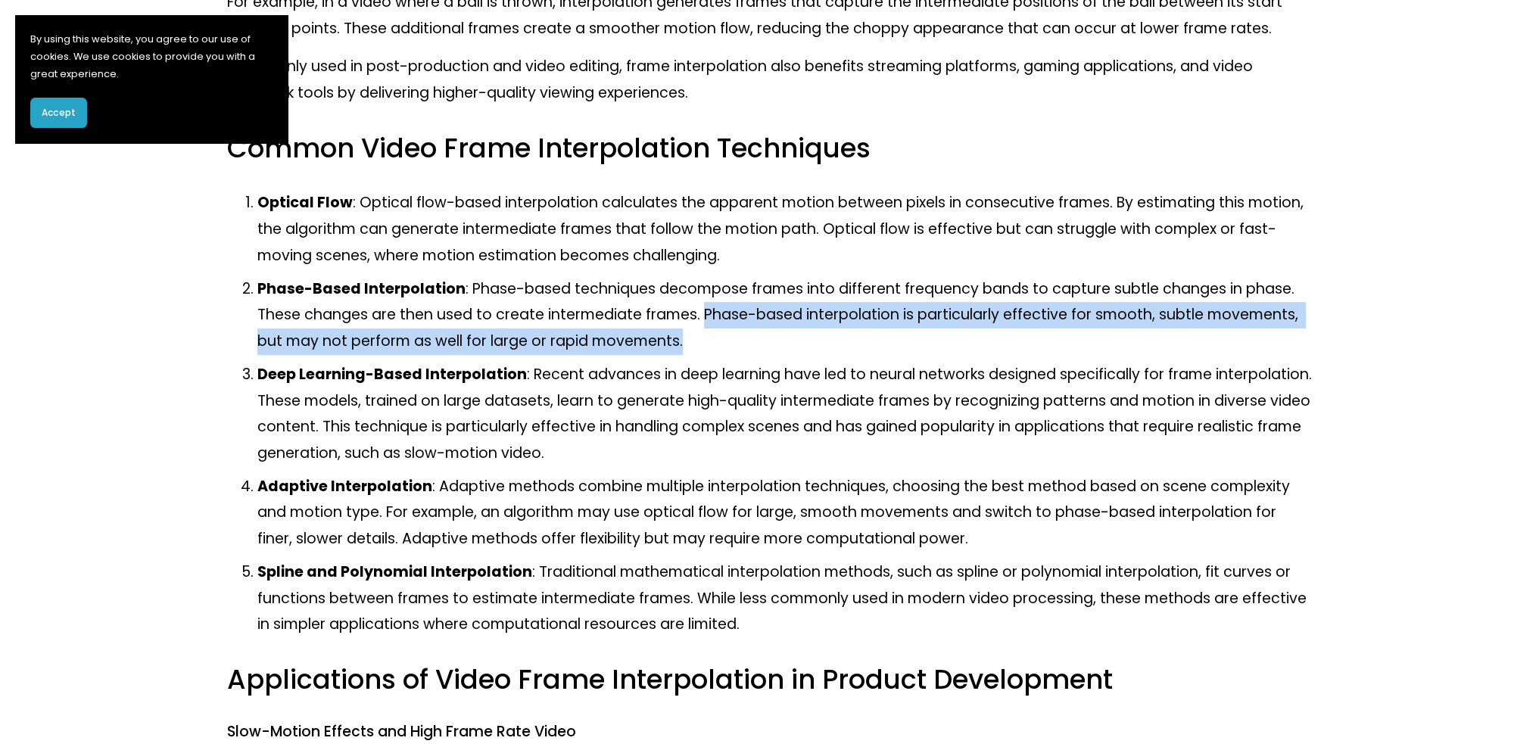
drag, startPoint x: 706, startPoint y: 329, endPoint x: 706, endPoint y: 316, distance: 12.9
click at [706, 316] on p "Phase-Based Interpolation : Phase-based techniques decompose frames into differ…" at bounding box center [784, 315] width 1055 height 79
click at [706, 347] on p "Phase-Based Interpolation : Phase-based techniques decompose frames into differ…" at bounding box center [784, 315] width 1055 height 79
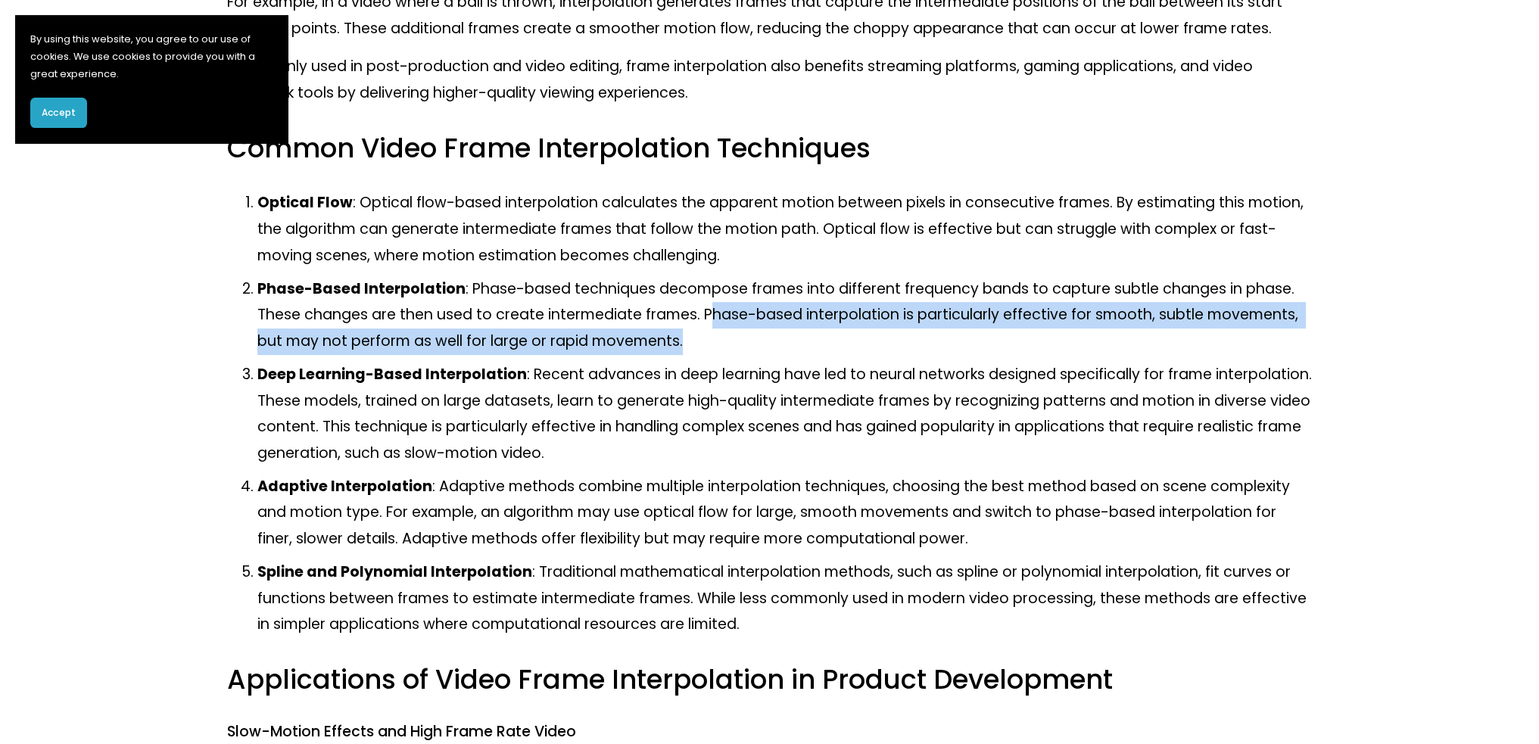
drag, startPoint x: 715, startPoint y: 329, endPoint x: 762, endPoint y: 354, distance: 54.2
click at [762, 354] on p "Phase-Based Interpolation : Phase-based techniques decompose frames into differ…" at bounding box center [784, 315] width 1055 height 79
drag, startPoint x: 753, startPoint y: 351, endPoint x: 686, endPoint y: 325, distance: 71.7
click at [686, 325] on p "Phase-Based Interpolation : Phase-based techniques decompose frames into differ…" at bounding box center [784, 315] width 1055 height 79
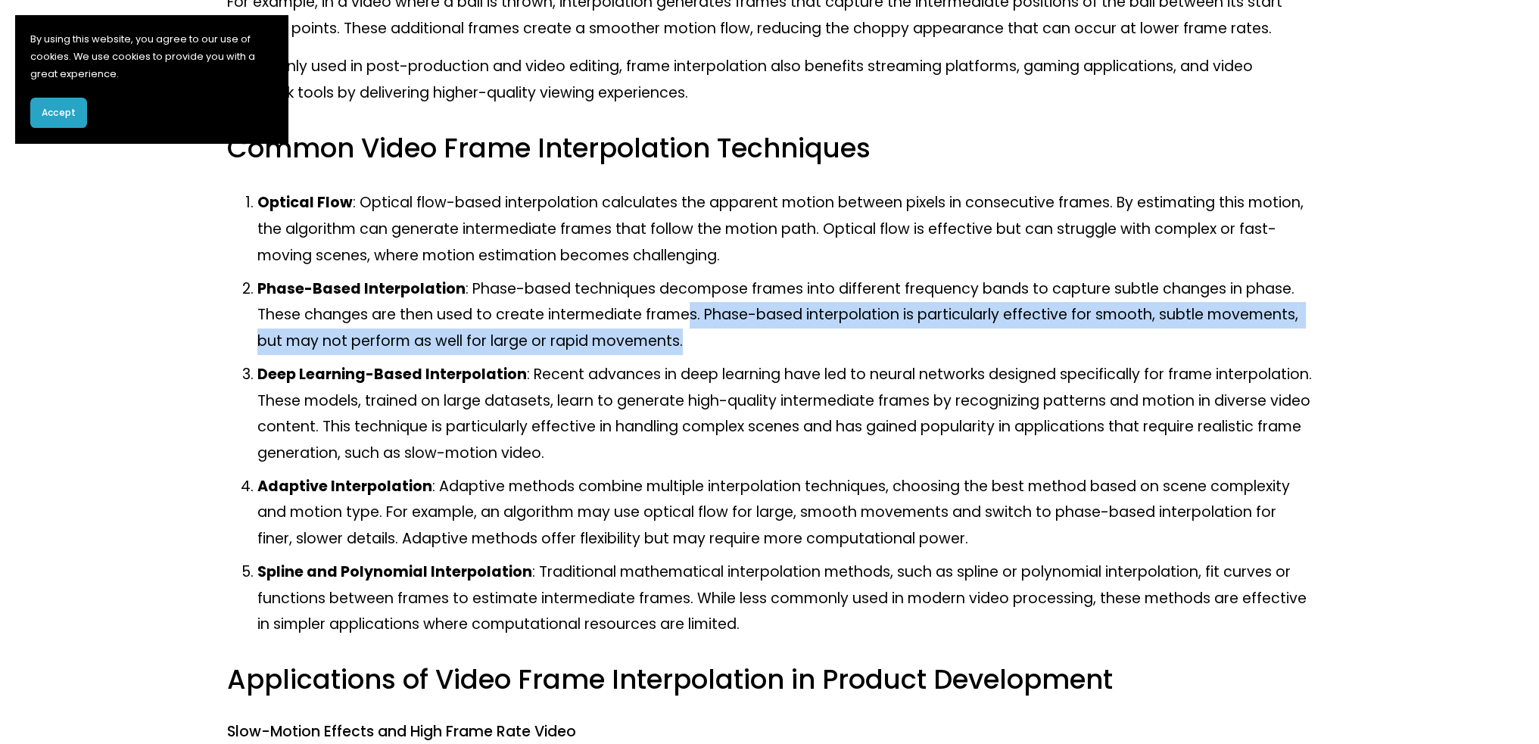
click at [686, 325] on p "Phase-Based Interpolation : Phase-based techniques decompose frames into differ…" at bounding box center [784, 315] width 1055 height 79
drag, startPoint x: 703, startPoint y: 322, endPoint x: 703, endPoint y: 338, distance: 16.7
click at [703, 338] on p "Phase-Based Interpolation : Phase-based techniques decompose frames into differ…" at bounding box center [784, 315] width 1055 height 79
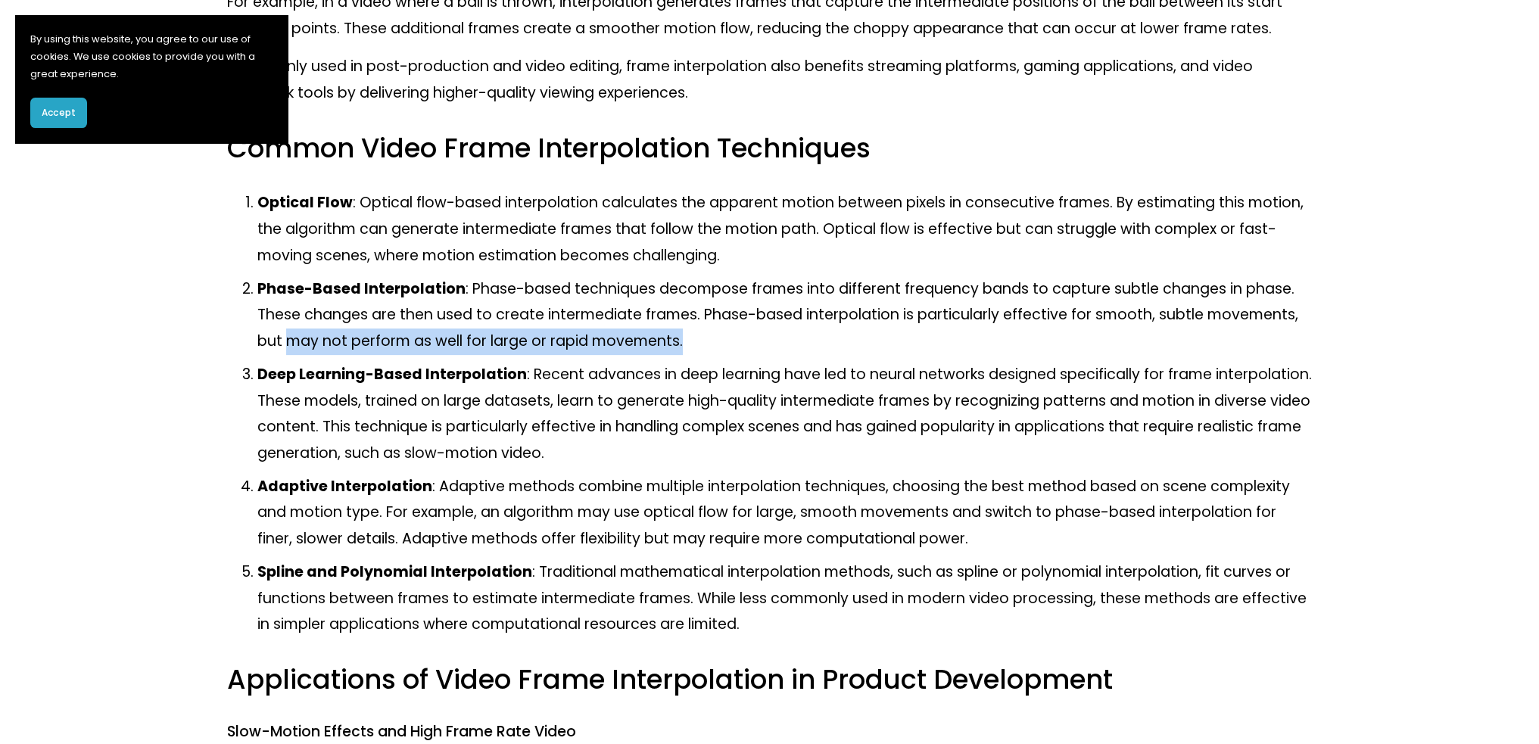
drag, startPoint x: 703, startPoint y: 338, endPoint x: 294, endPoint y: 335, distance: 408.8
click at [294, 335] on p "Phase-Based Interpolation : Phase-based techniques decompose frames into differ…" at bounding box center [784, 315] width 1055 height 79
click at [297, 335] on p "Phase-Based Interpolation : Phase-based techniques decompose frames into differ…" at bounding box center [784, 315] width 1055 height 79
click at [718, 319] on p "Phase-Based Interpolation : Phase-based techniques decompose frames into differ…" at bounding box center [784, 315] width 1055 height 79
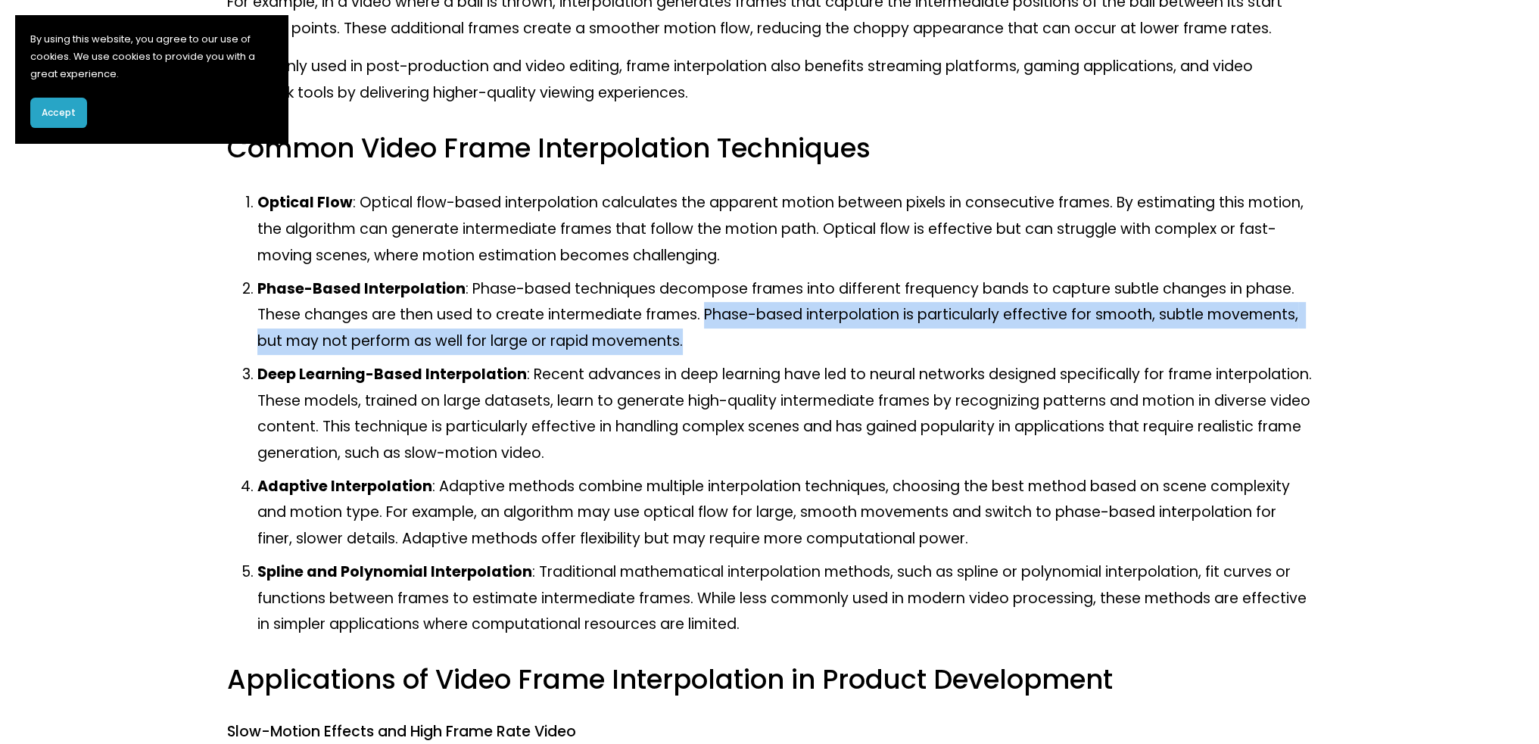
drag
click at [715, 336] on p "Phase-Based Interpolation : Phase-based techniques decompose frames into differ…" at bounding box center [784, 315] width 1055 height 79
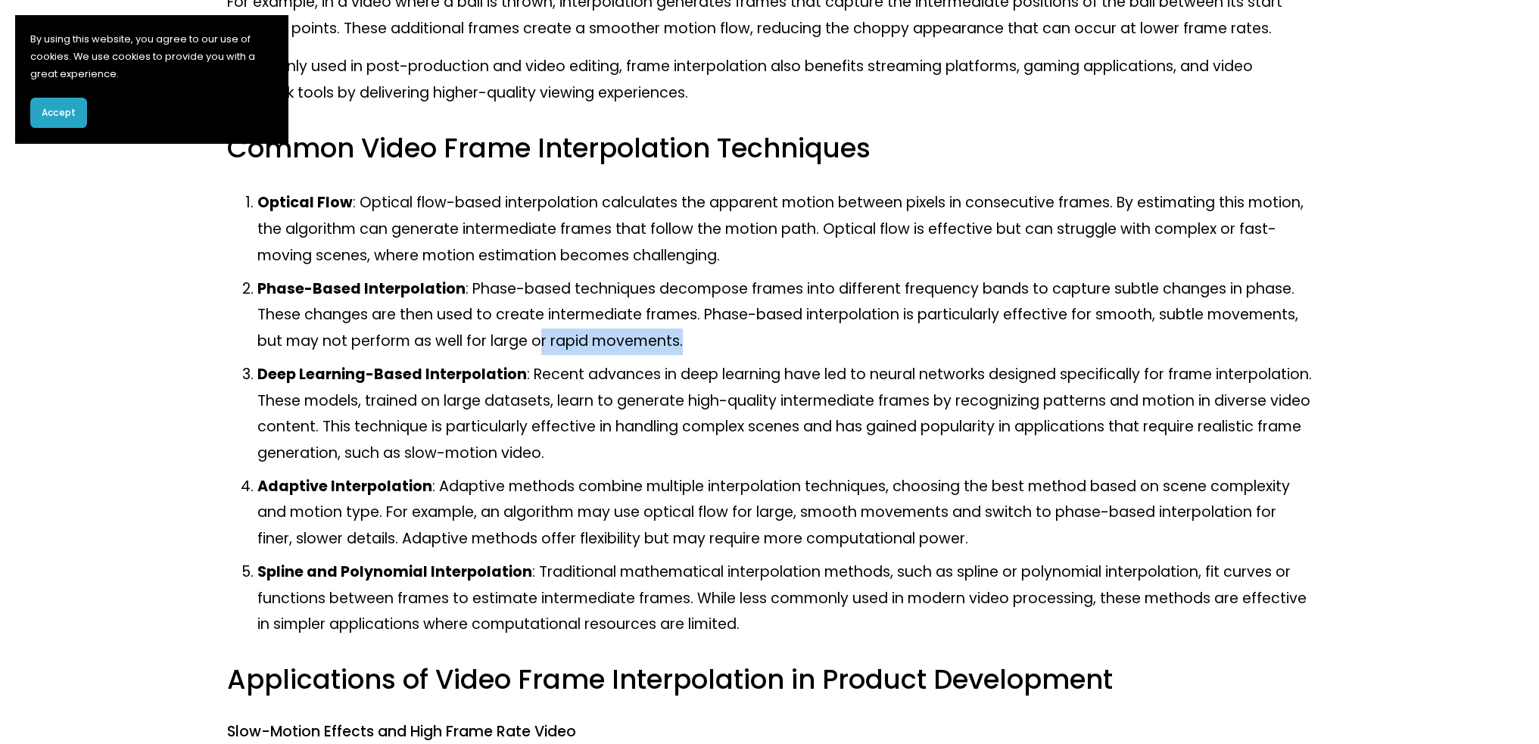
click at [533, 341] on p "Phase-Based Interpolation : Phase-based techniques decompose frames into differ…" at bounding box center [784, 315] width 1055 height 79
click at [633, 378] on p "Deep Learning-Based Interpolation : Recent advances in deep learning have led t…" at bounding box center [784, 414] width 1055 height 104
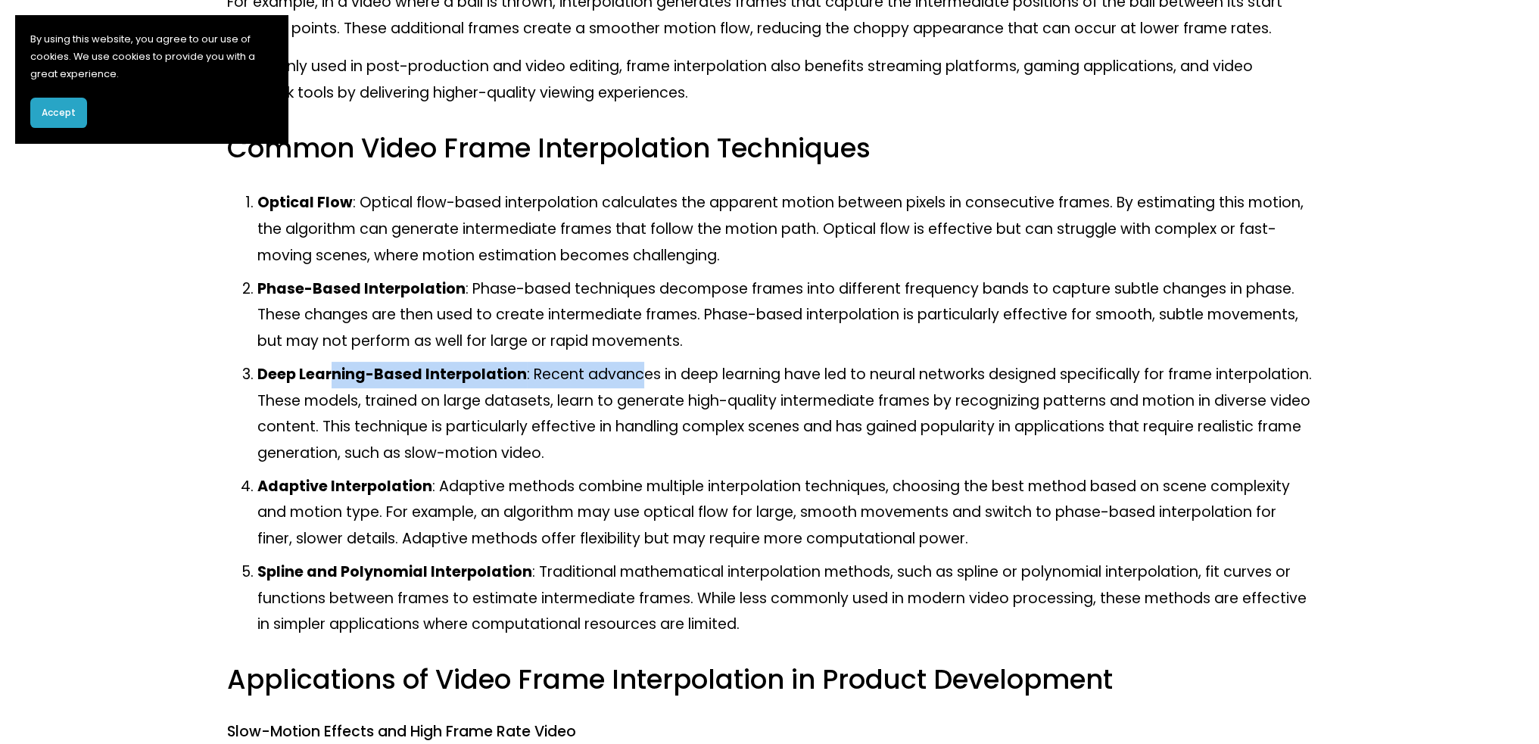
click at [638, 378] on p "Deep Learning-Based Interpolation : Recent advances in deep learning have led t…" at bounding box center [784, 414] width 1055 height 104
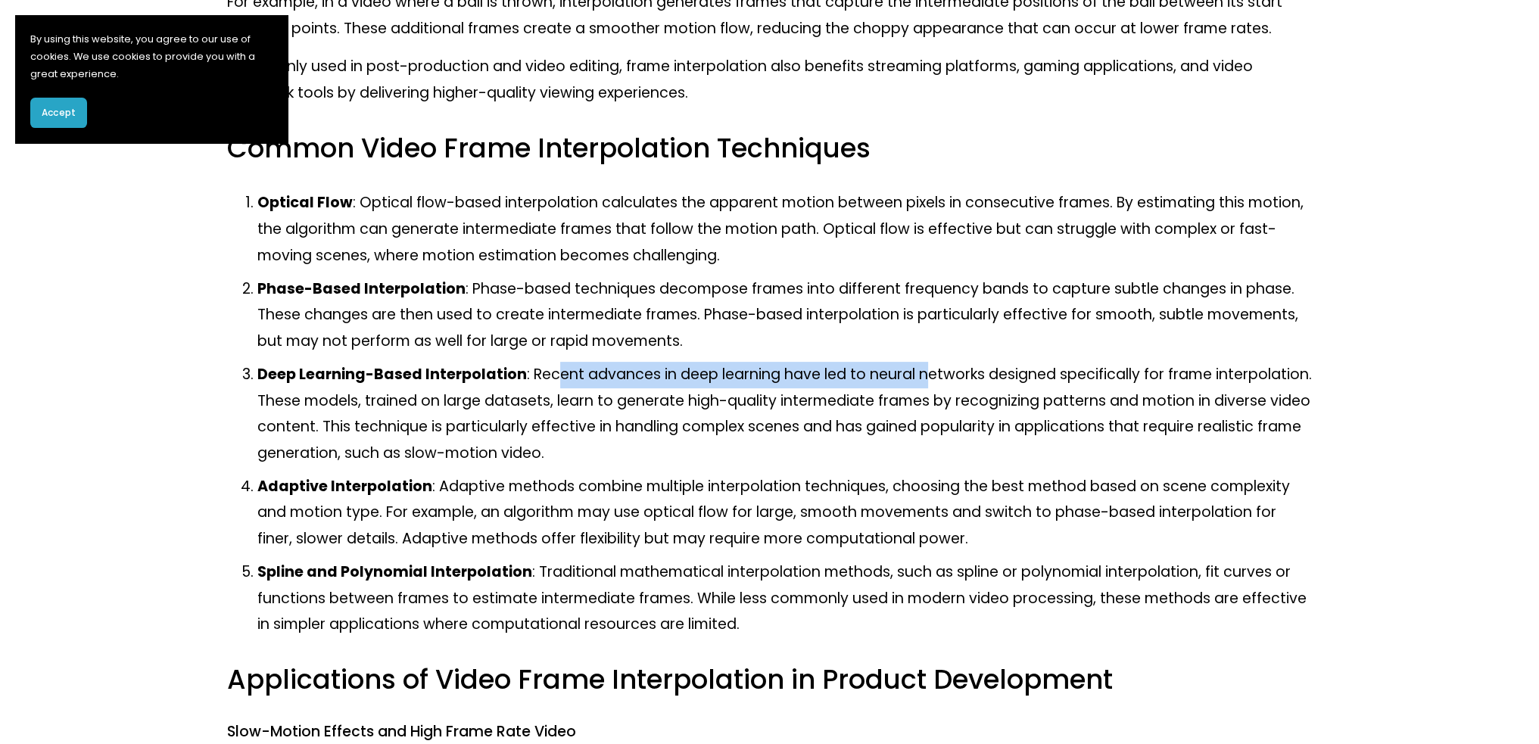
click at [1042, 375] on p "Deep Learning-Based Interpolation : Recent advances in deep learning have led t…" at bounding box center [784, 414] width 1055 height 104
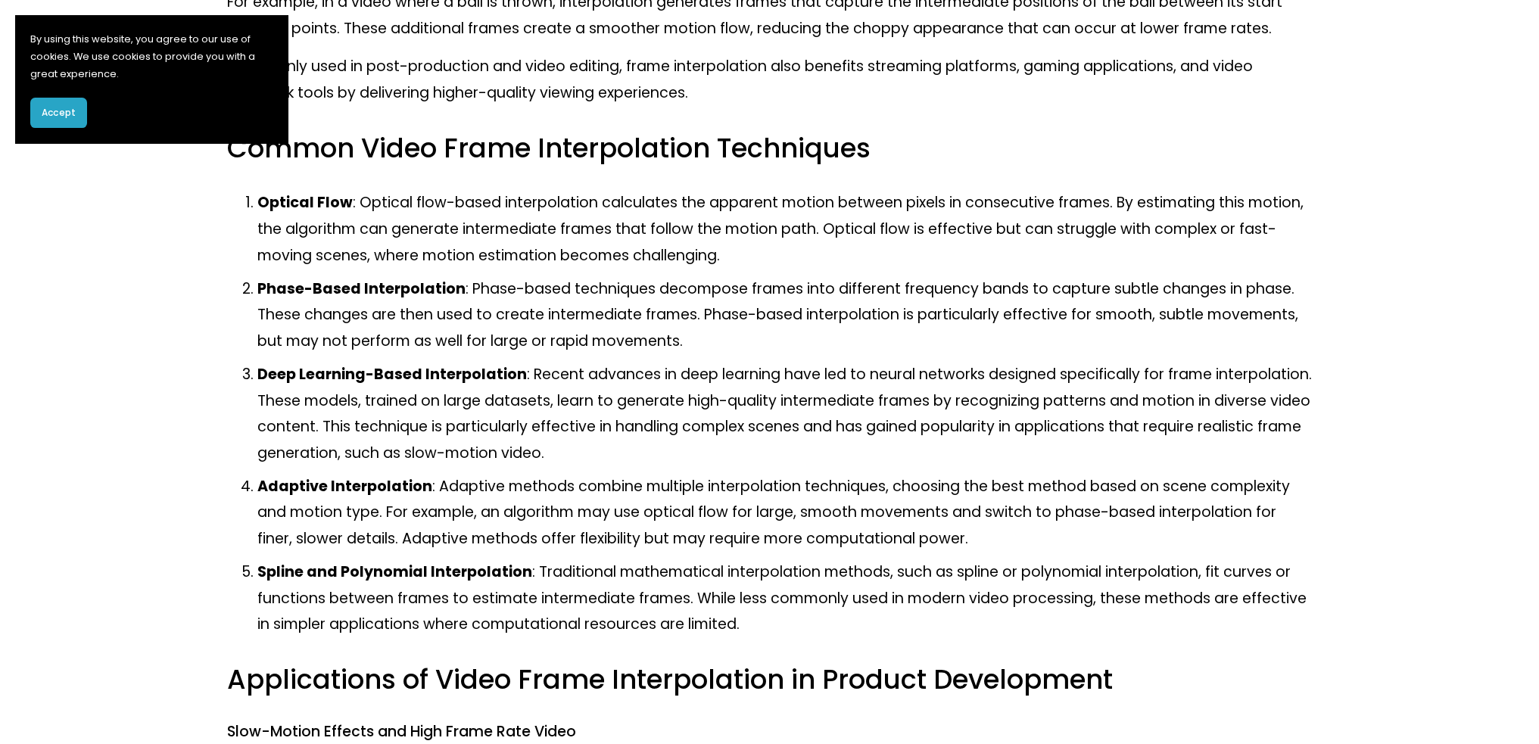
click at [1052, 373] on p "Deep Learning-Based Interpolation : Recent advances in deep learning have led t…" at bounding box center [784, 414] width 1055 height 104
click at [1099, 373] on p "Deep Learning-Based Interpolation : Recent advances in deep learning have led t…" at bounding box center [784, 414] width 1055 height 104
click at [1102, 373] on p "Deep Learning-Based Interpolation : Recent advances in deep learning have led t…" at bounding box center [784, 414] width 1055 height 104
click at [1290, 384] on p "Deep Learning-Based Interpolation : Recent advances in deep learning have led t…" at bounding box center [784, 414] width 1055 height 104
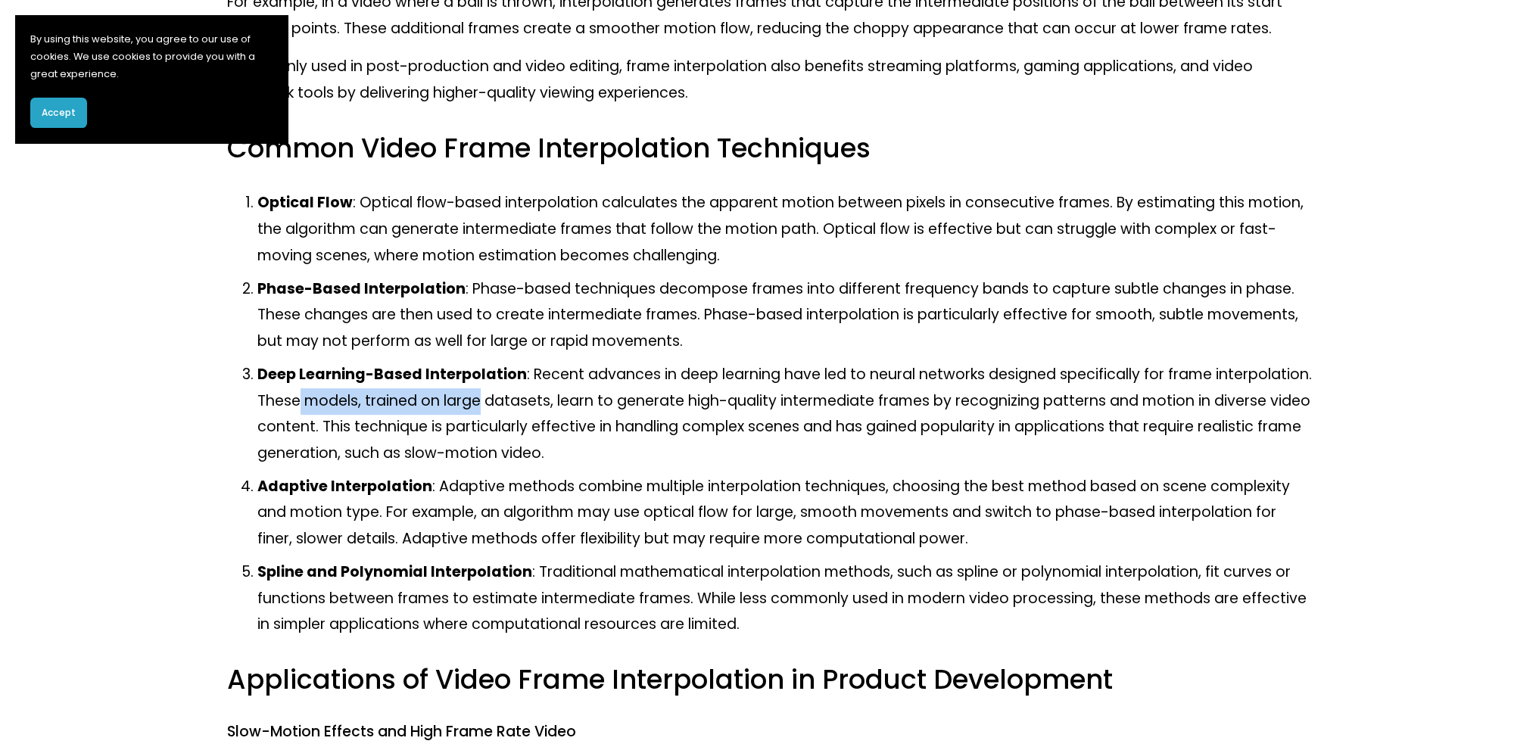
click at [497, 407] on p "Deep Learning-Based Interpolation : Recent advances in deep learning have led t…" at bounding box center [784, 414] width 1055 height 104
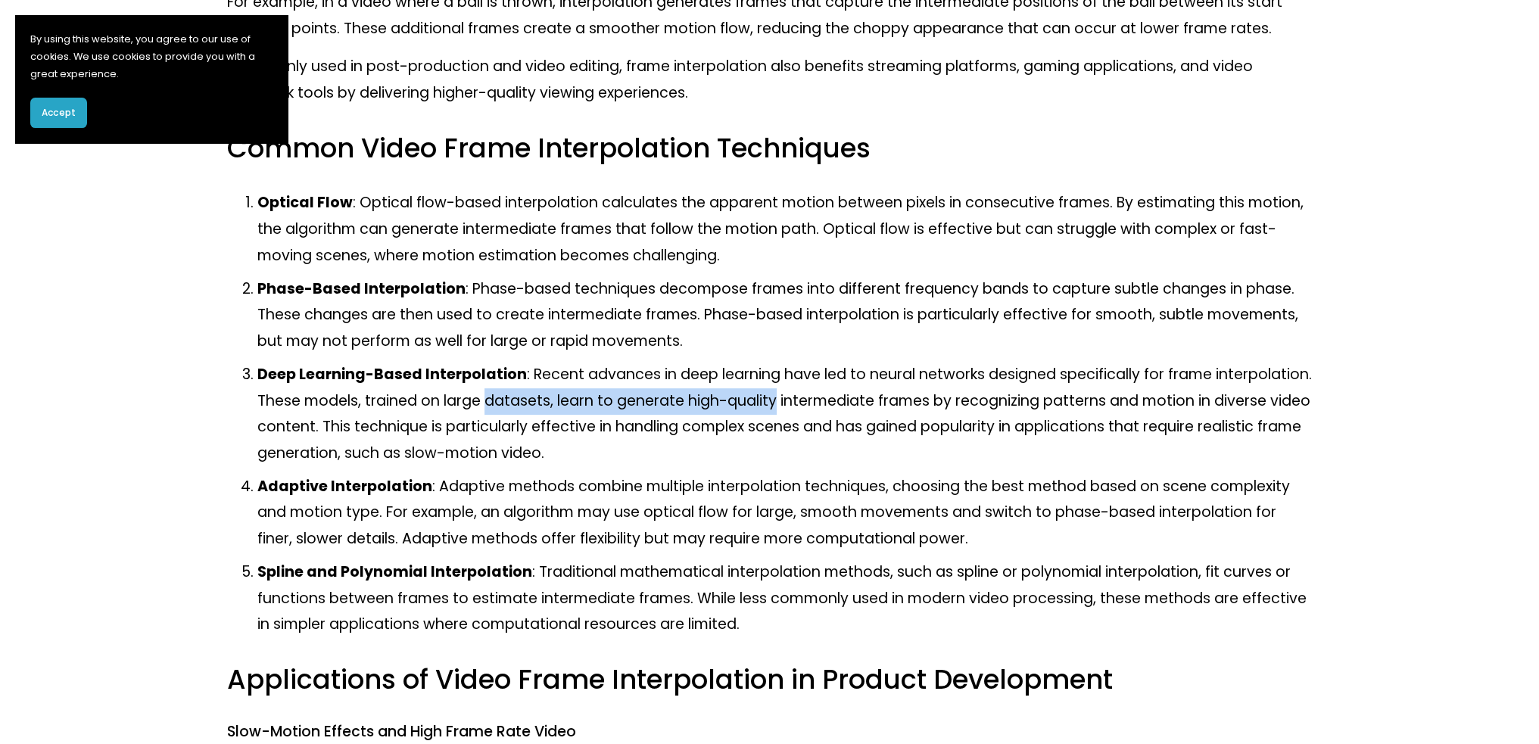
click at [769, 409] on p "Deep Learning-Based Interpolation : Recent advances in deep learning have led t…" at bounding box center [784, 414] width 1055 height 104
click at [792, 405] on p "Deep Learning-Based Interpolation : Recent advances in deep learning have led t…" at bounding box center [784, 414] width 1055 height 104
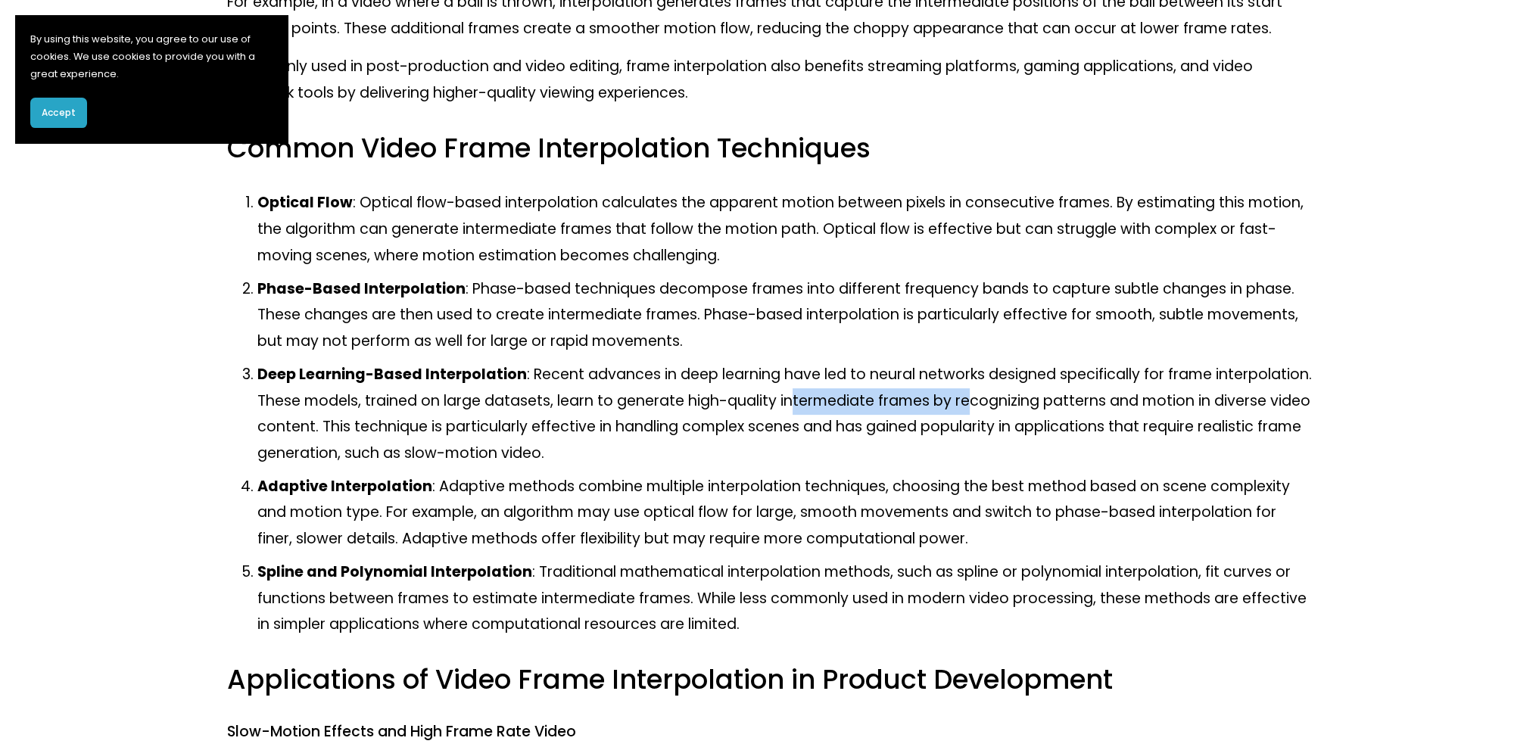
click at [973, 404] on p "Deep Learning-Based Interpolation : Recent advances in deep learning have led t…" at bounding box center [784, 414] width 1055 height 104
click at [1092, 400] on p "Deep Learning-Based Interpolation : Recent advances in deep learning have led t…" at bounding box center [784, 414] width 1055 height 104
click at [1106, 399] on p "Deep Learning-Based Interpolation : Recent advances in deep learning have led t…" at bounding box center [784, 414] width 1055 height 104
click at [534, 599] on p "Spline and Polynomial Interpolation : Traditional mathematical interpolation me…" at bounding box center [784, 598] width 1055 height 79
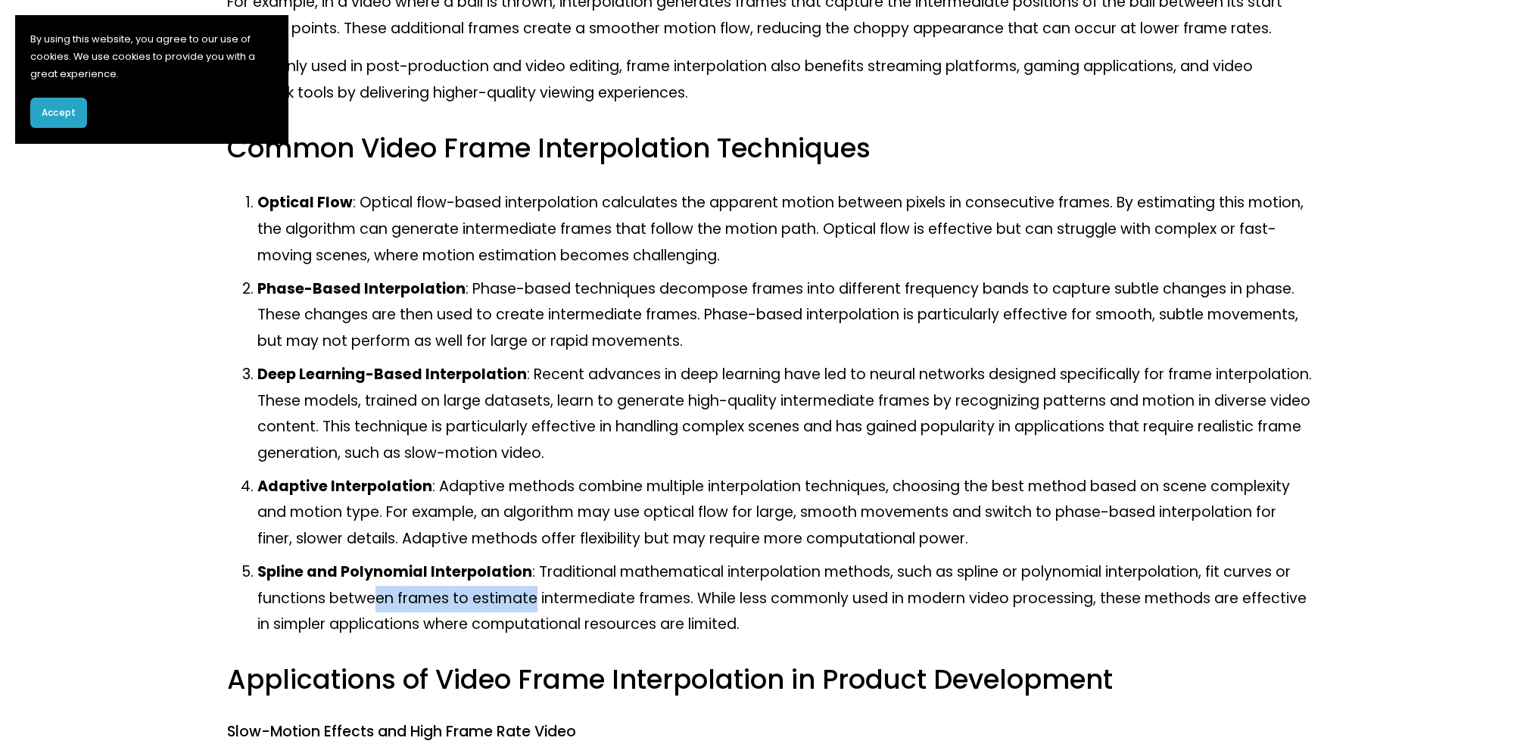
click at [534, 599] on p "Spline and Polynomial Interpolation : Traditional mathematical interpolation me…" at bounding box center [784, 598] width 1055 height 79
click at [769, 593] on p "Spline and Polynomial Interpolation : Traditional mathematical interpolation me…" at bounding box center [784, 598] width 1055 height 79
click at [771, 593] on p "Spline and Polynomial Interpolation : Traditional mathematical interpolation me…" at bounding box center [784, 598] width 1055 height 79
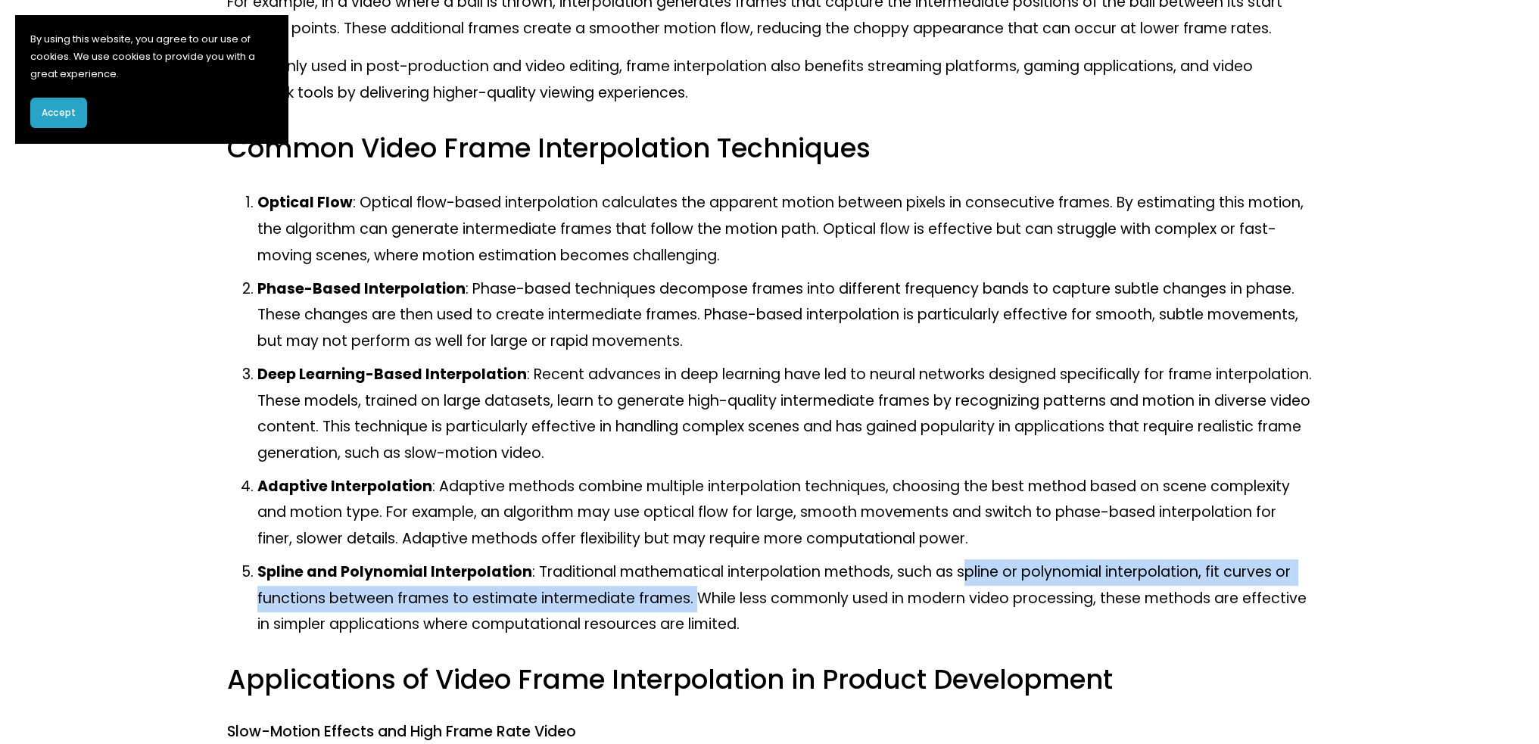
click at [954, 584] on p "Spline and Polynomial Interpolation : Traditional mathematical interpolation me…" at bounding box center [784, 598] width 1055 height 79
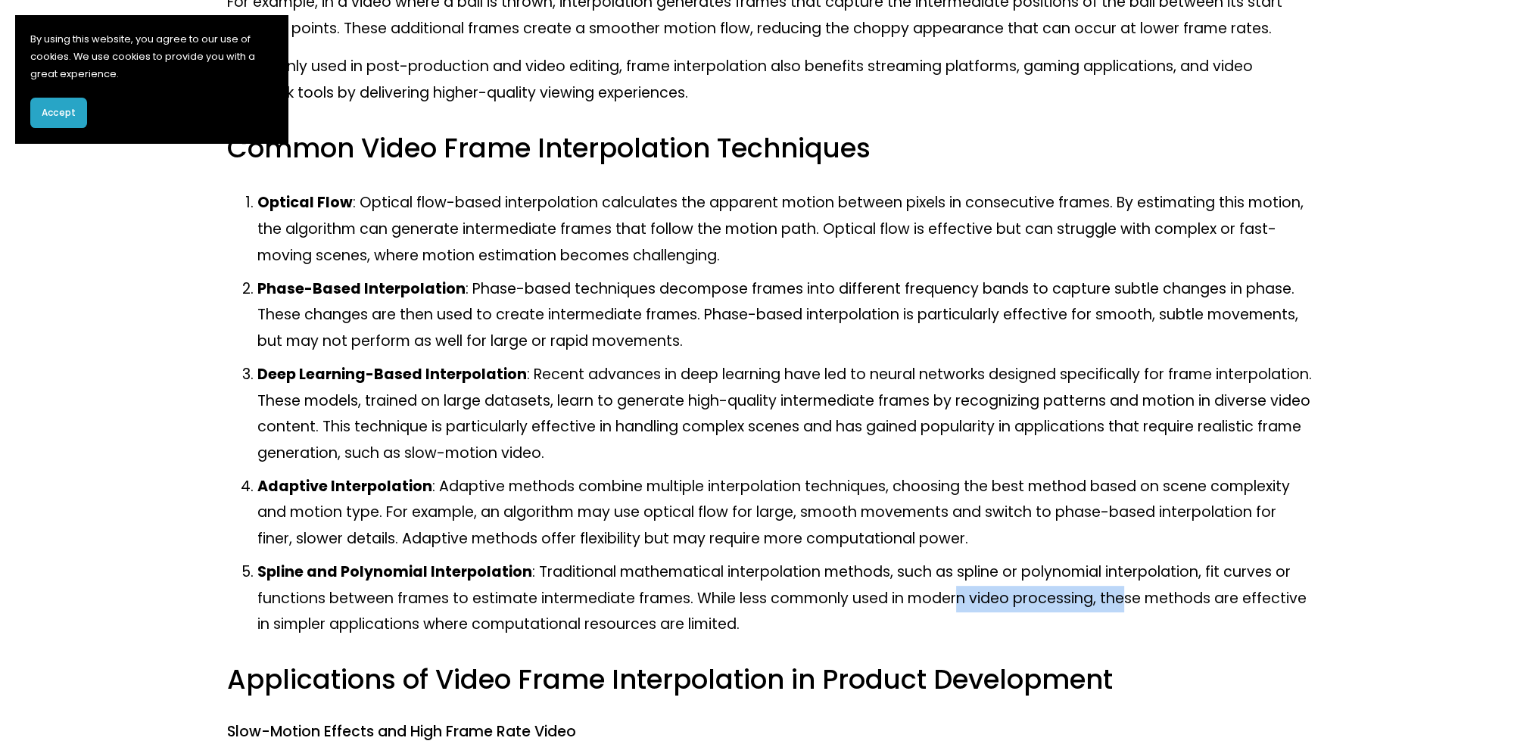
click at [1158, 611] on p "Spline and Polynomial Interpolation : Traditional mathematical interpolation me…" at bounding box center [784, 598] width 1055 height 79
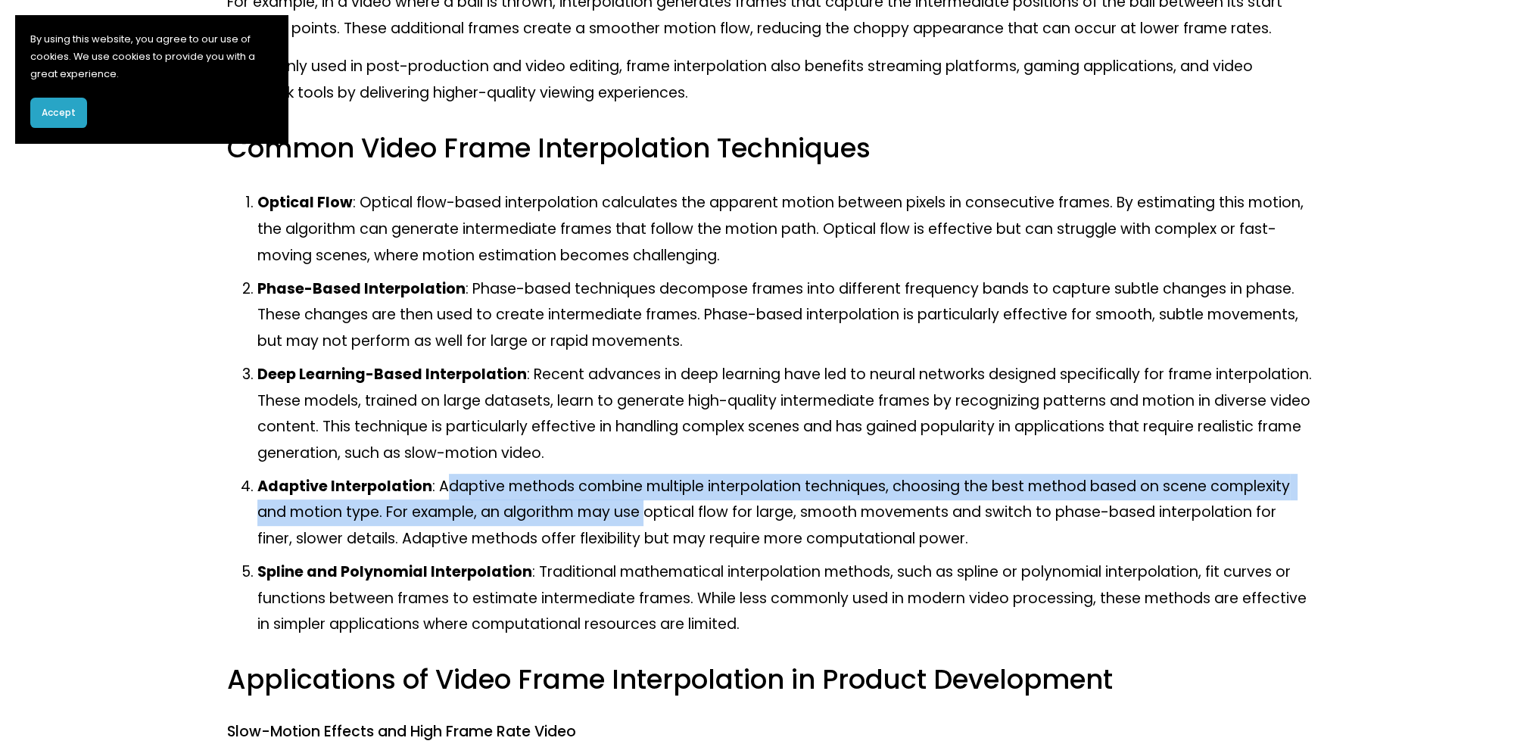
click at [645, 520] on p "Adaptive Interpolation : Adaptive methods combine multiple interpolation techni…" at bounding box center [784, 513] width 1055 height 79
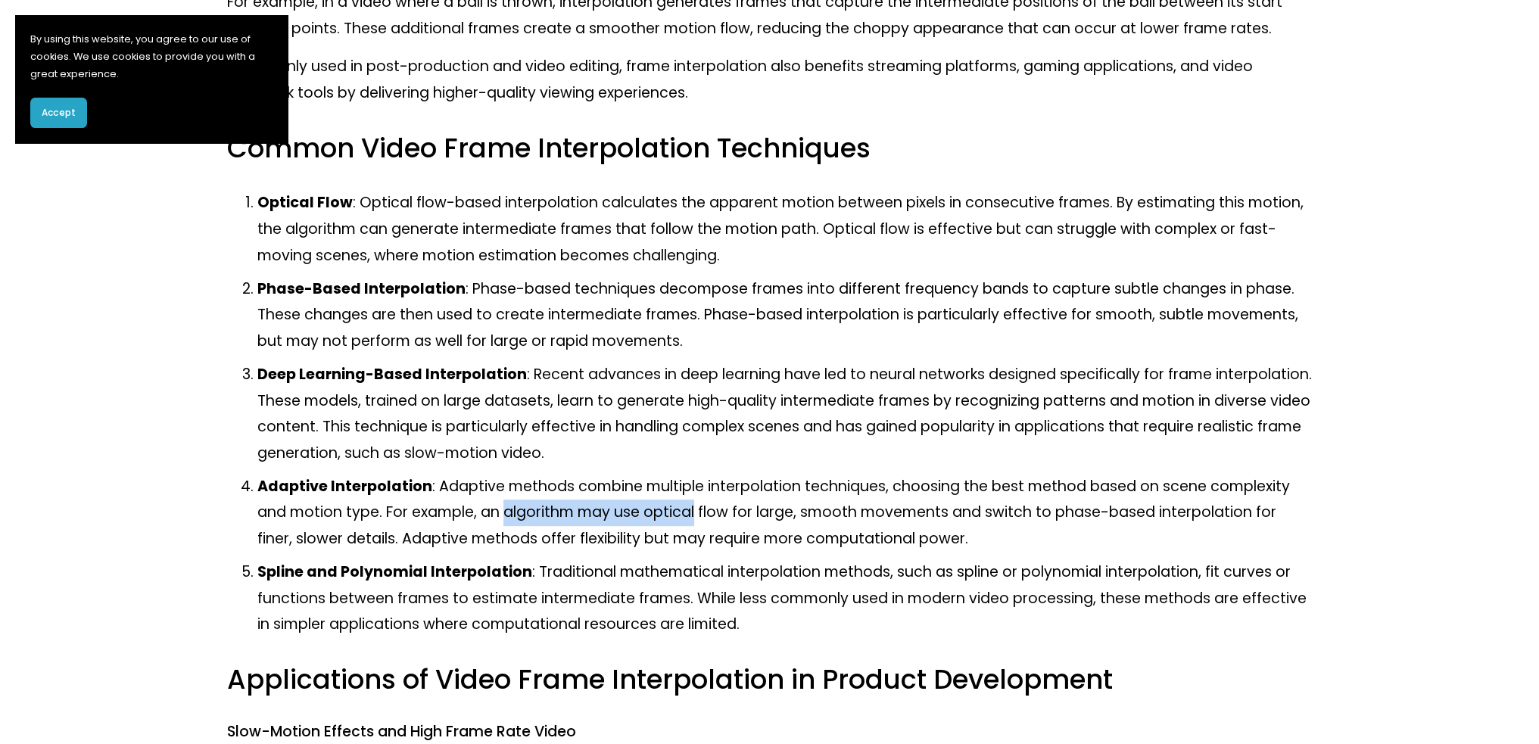
click at [545, 514] on p "Adaptive Interpolation : Adaptive methods combine multiple interpolation techni…" at bounding box center [784, 513] width 1055 height 79
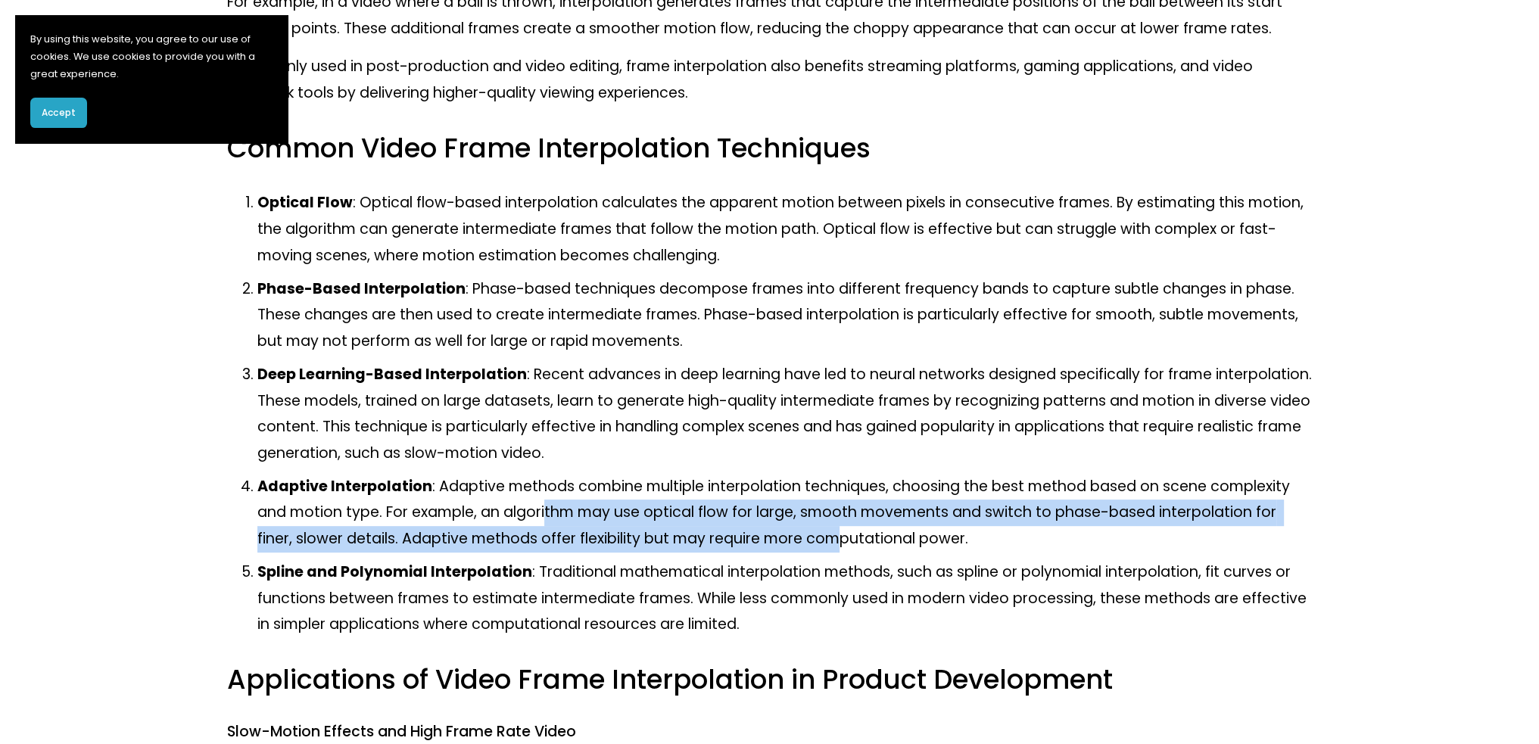
click at [845, 528] on p "Adaptive Interpolation : Adaptive methods combine multiple interpolation techni…" at bounding box center [784, 513] width 1055 height 79
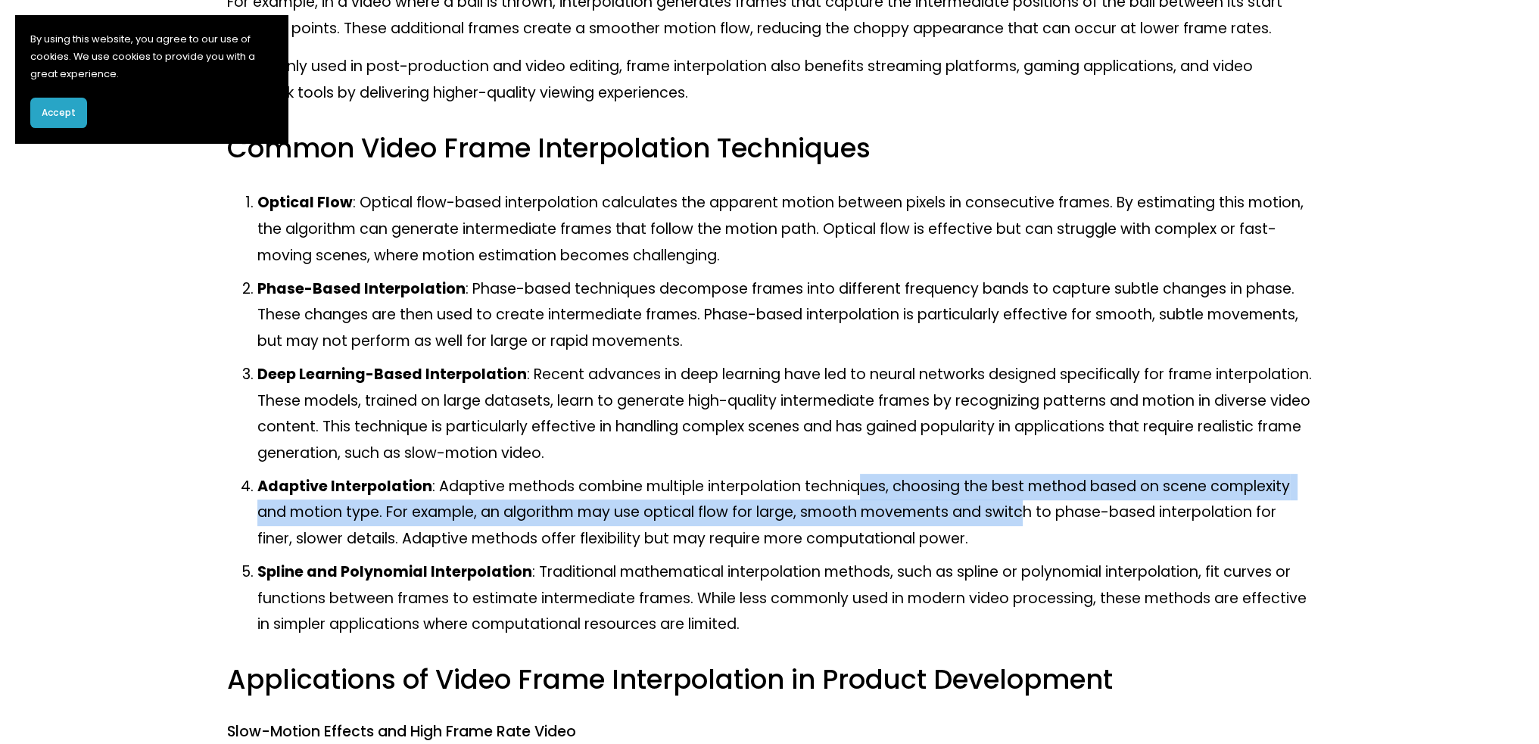
click at [1024, 523] on p "Adaptive Interpolation : Adaptive methods combine multiple interpolation techni…" at bounding box center [784, 513] width 1055 height 79
click at [905, 485] on p "Adaptive Interpolation : Adaptive methods combine multiple interpolation techni…" at bounding box center [784, 513] width 1055 height 79
click at [904, 485] on p "Adaptive Interpolation : Adaptive methods combine multiple interpolation techni…" at bounding box center [784, 513] width 1055 height 79
click at [921, 523] on p "Adaptive Interpolation : Adaptive methods combine multiple interpolation techni…" at bounding box center [784, 513] width 1055 height 79
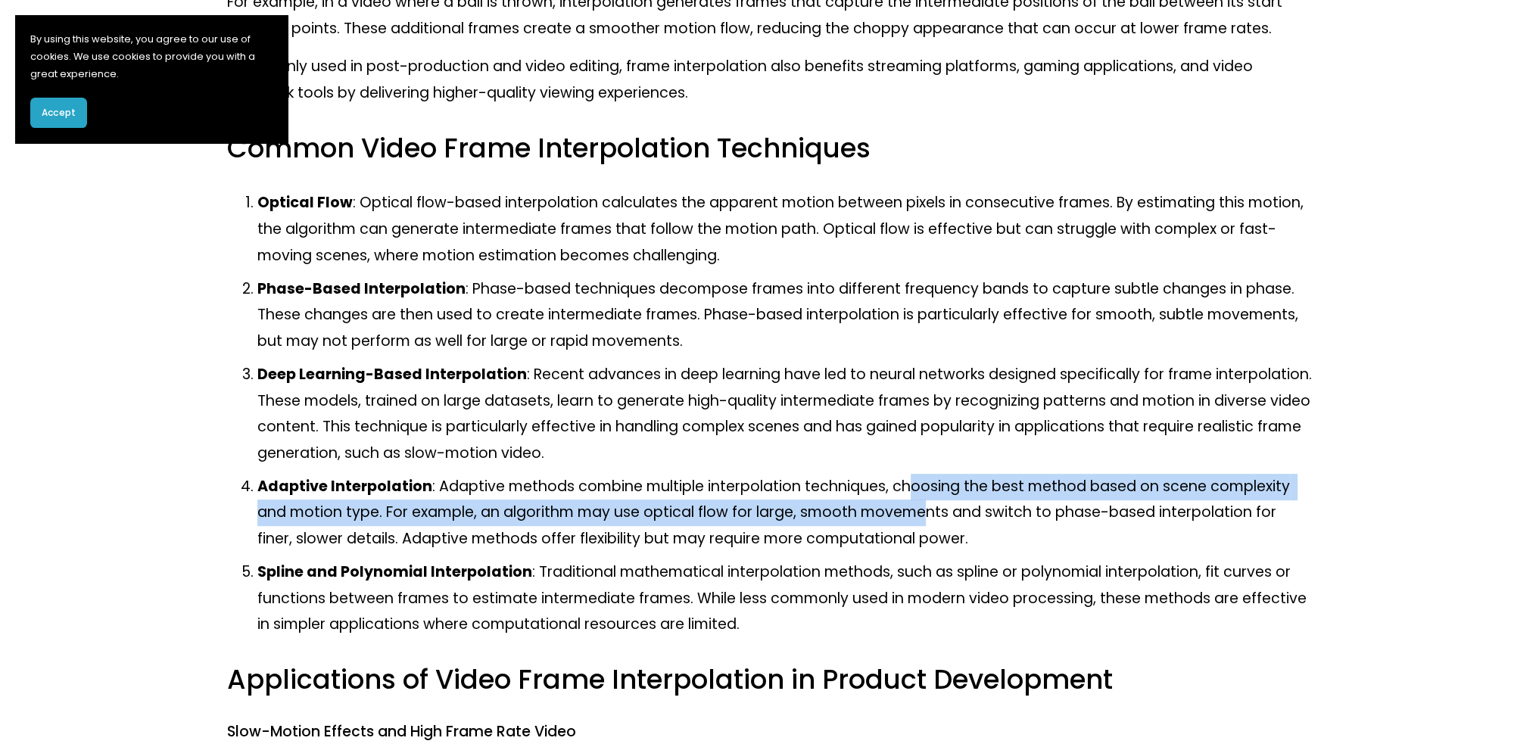
click at [921, 523] on p "Adaptive Interpolation : Adaptive methods combine multiple interpolation techni…" at bounding box center [784, 513] width 1055 height 79
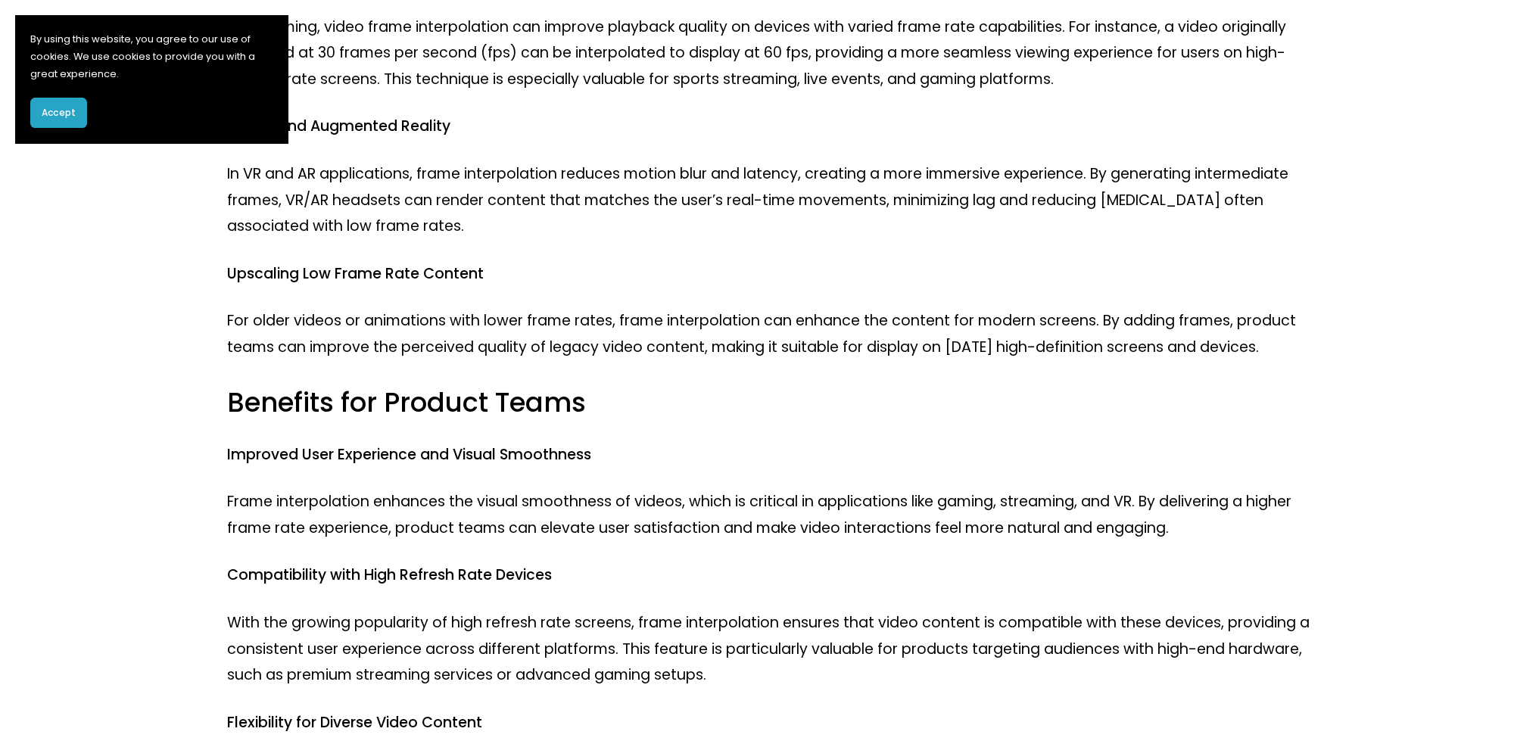
scroll to position [1514, 0]
